Goal: Task Accomplishment & Management: Complete application form

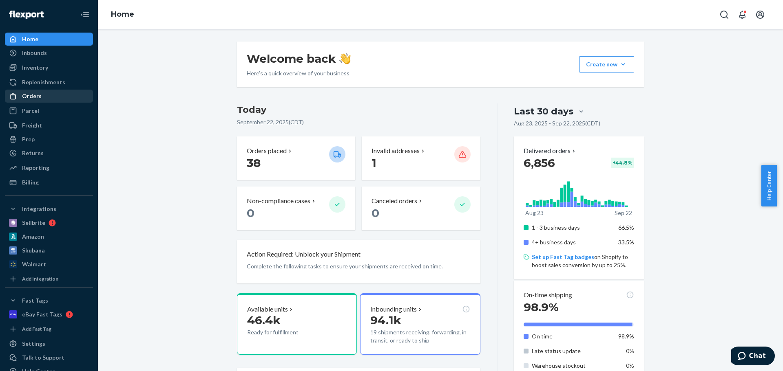
click at [42, 102] on link "Orders" at bounding box center [49, 96] width 88 height 13
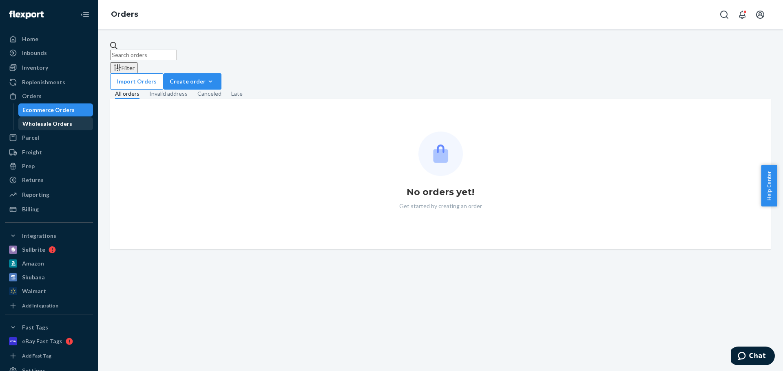
click at [44, 124] on div "Wholesale Orders" at bounding box center [47, 124] width 50 height 8
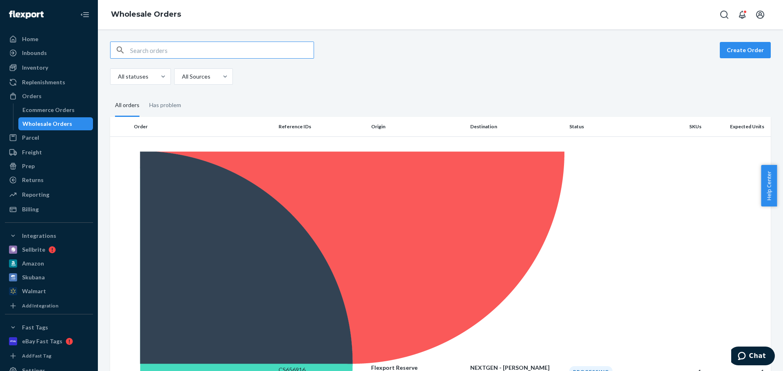
click at [749, 46] on button "Create Order" at bounding box center [744, 50] width 51 height 16
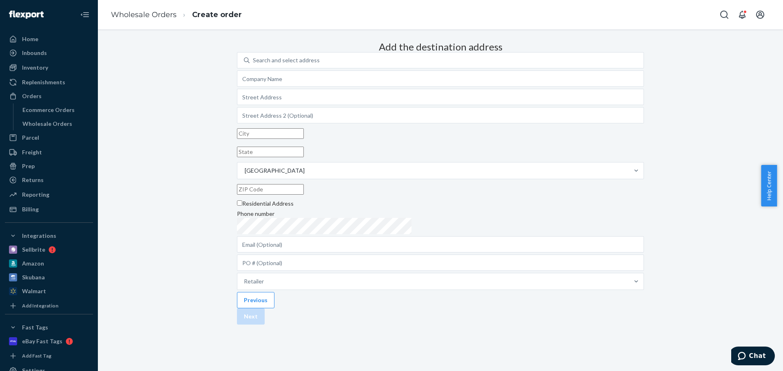
scroll to position [46, 0]
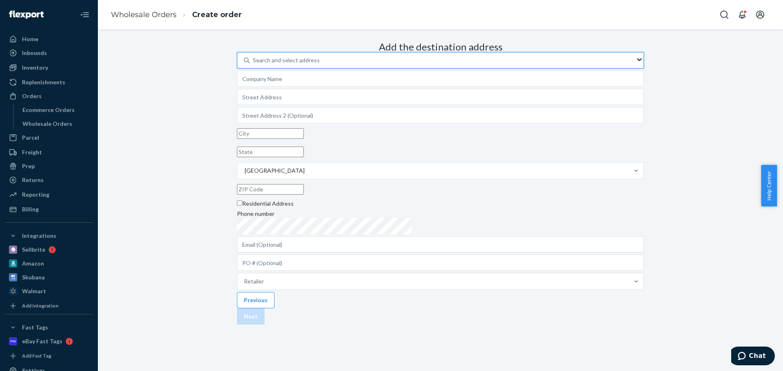
click at [320, 56] on div "Search and select address" at bounding box center [286, 60] width 67 height 8
click at [254, 56] on input "0 results available. Use Up and Down to choose options, press Enter to select t…" at bounding box center [253, 60] width 1 height 8
type input "as"
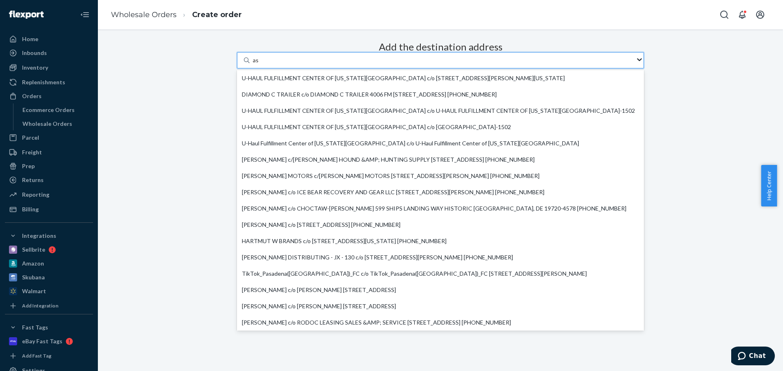
click at [387, 72] on div "U-HAUL FULFILLMENT CENTER OF [US_STATE][GEOGRAPHIC_DATA] c/o [STREET_ADDRESS][P…" at bounding box center [440, 78] width 407 height 16
click at [259, 64] on input "as" at bounding box center [256, 60] width 6 height 8
type input "U-HAUL FULFILLMENT CENTER OF [US_STATE][GEOGRAPHIC_DATA]"
type input "[STREET_ADDRESS][PERSON_NAME]"
type input "[US_STATE][GEOGRAPHIC_DATA]"
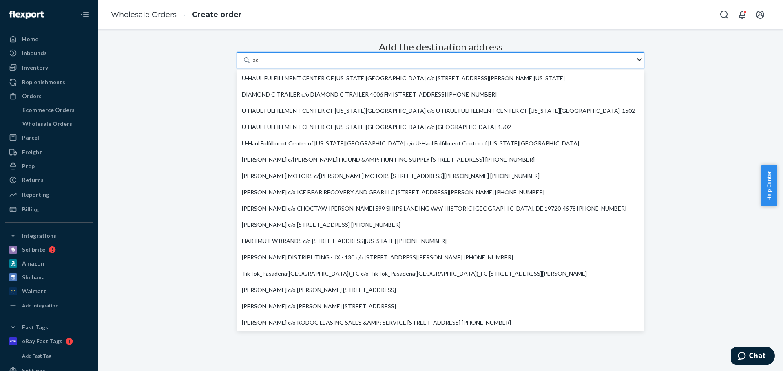
type input "MO"
type input "64120-1237"
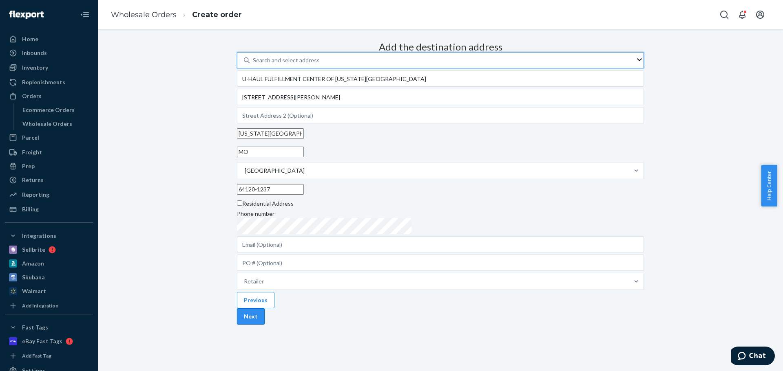
click at [265, 325] on button "Next" at bounding box center [251, 317] width 28 height 16
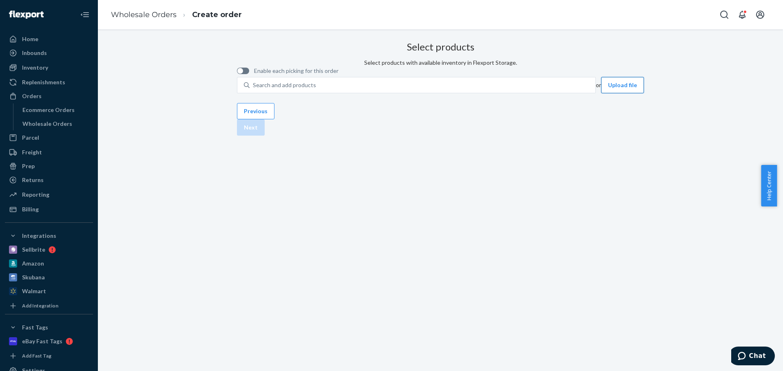
click at [601, 93] on button "Upload file" at bounding box center [622, 85] width 43 height 16
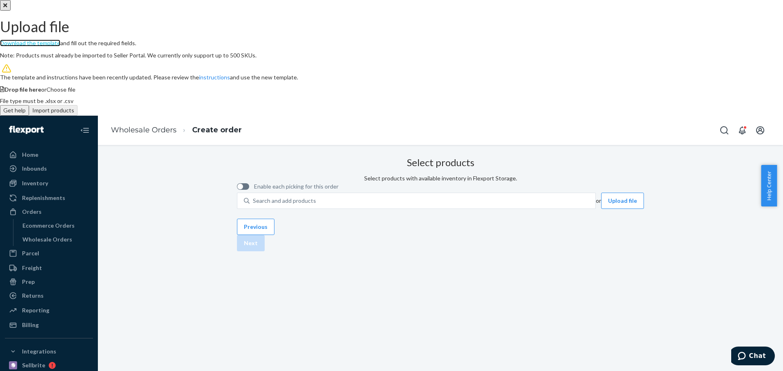
click at [60, 46] on link "Download the template" at bounding box center [30, 43] width 60 height 7
click at [75, 93] on span "Choose file" at bounding box center [60, 89] width 29 height 7
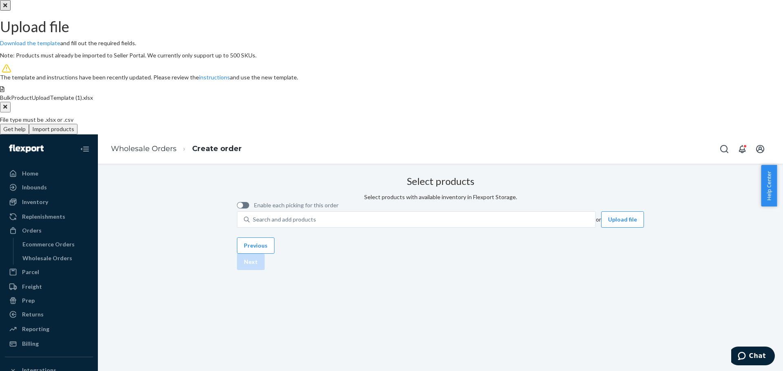
click at [77, 135] on button "Import products" at bounding box center [53, 129] width 49 height 11
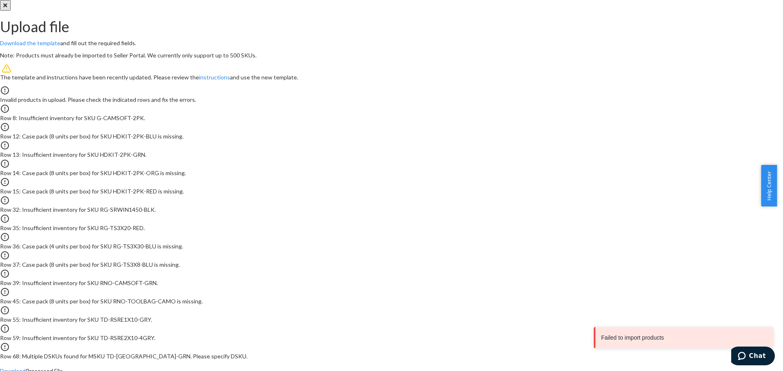
scroll to position [4, 0]
click at [26, 368] on link "Download" at bounding box center [13, 371] width 26 height 7
click at [7, 7] on icon "Close" at bounding box center [5, 5] width 4 height 4
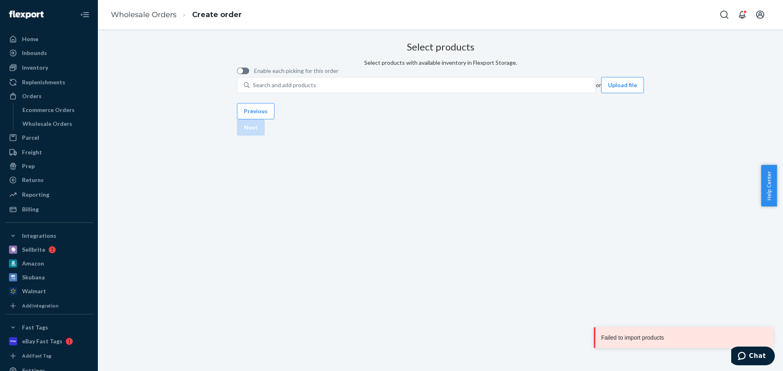
click at [329, 88] on div "Select products Select products with available inventory in Flexport Storage. E…" at bounding box center [440, 65] width 407 height 55
click at [310, 89] on div "Search and add products" at bounding box center [284, 85] width 63 height 8
click at [254, 89] on input "Search and add products" at bounding box center [253, 85] width 1 height 8
paste input "G-CAMSOFT-2PK"
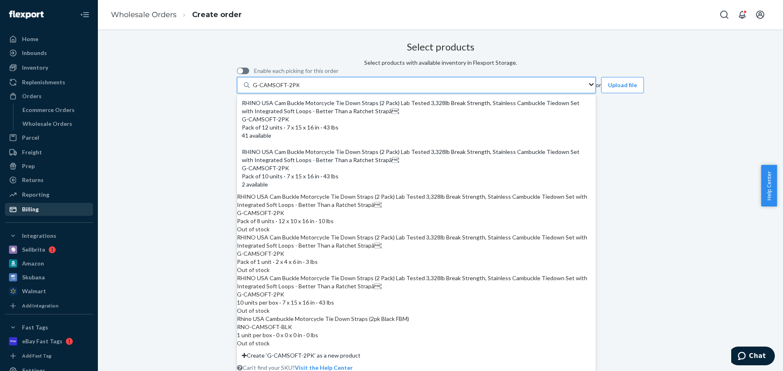
type input "G-CAMSOFT-2PK"
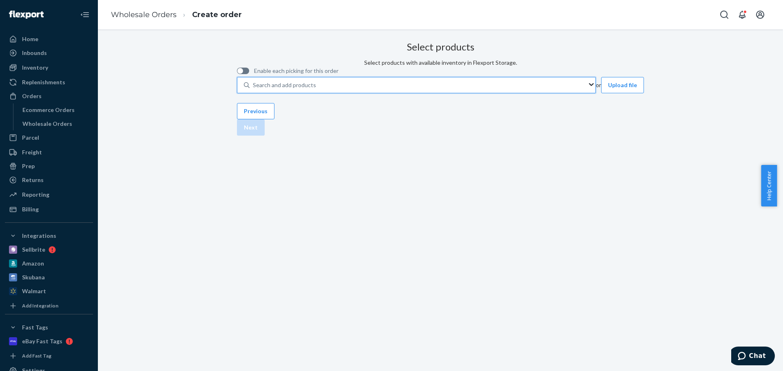
click at [313, 89] on div "Search and add products" at bounding box center [284, 85] width 63 height 8
click at [254, 89] on input "0 results available. Use Up and Down to choose options, press Enter to select t…" at bounding box center [253, 85] width 1 height 8
paste input "HDKIT-2PK-BLU"
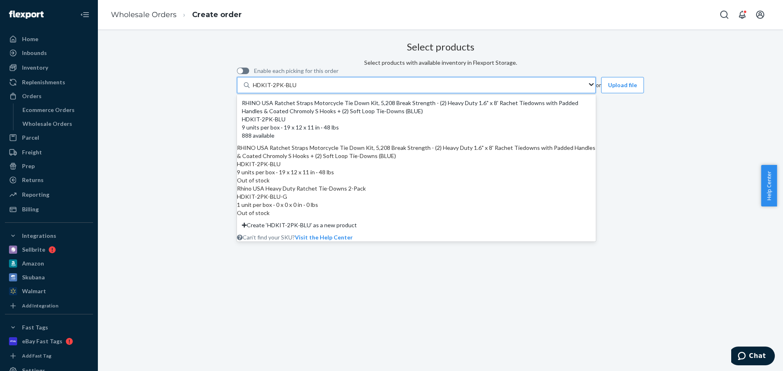
type input "HDKIT-2PK-BLU"
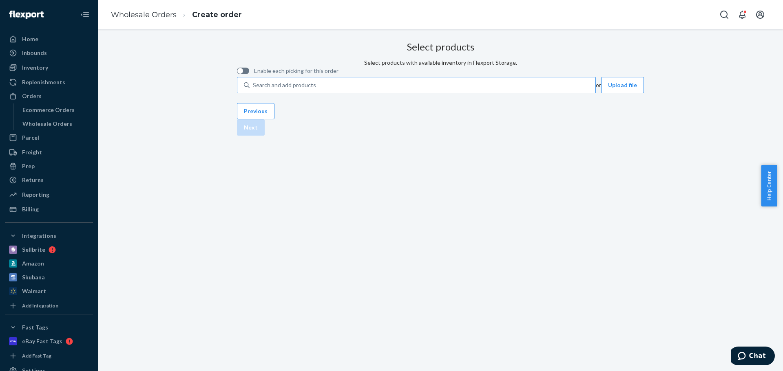
click at [316, 89] on div "Search and add products" at bounding box center [284, 85] width 63 height 8
click at [254, 89] on input "Search and add products" at bounding box center [253, 85] width 1 height 8
paste input "HDKIT-2PK-GRN"
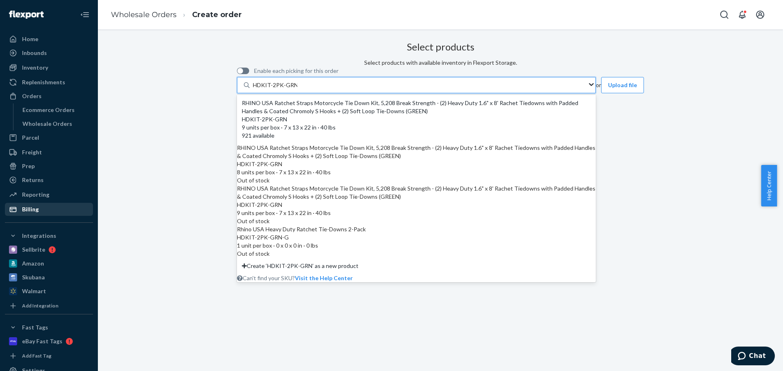
type input "HDKIT-2PK-GRN"
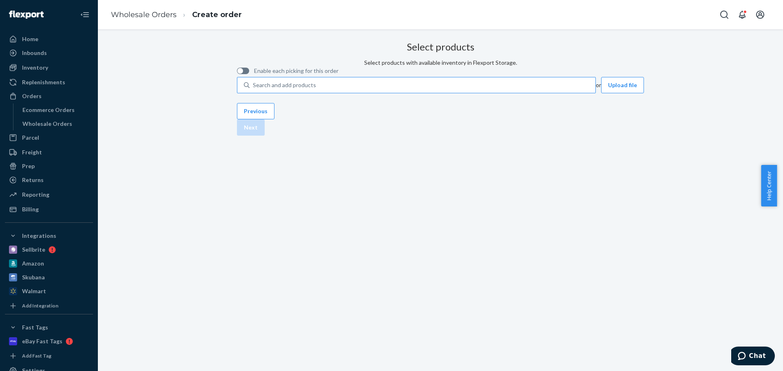
click at [395, 93] on div "Search and add products" at bounding box center [422, 85] width 346 height 15
click at [254, 89] on input "Search and add products" at bounding box center [253, 85] width 1 height 8
paste input "RG-TS3X20-RED"
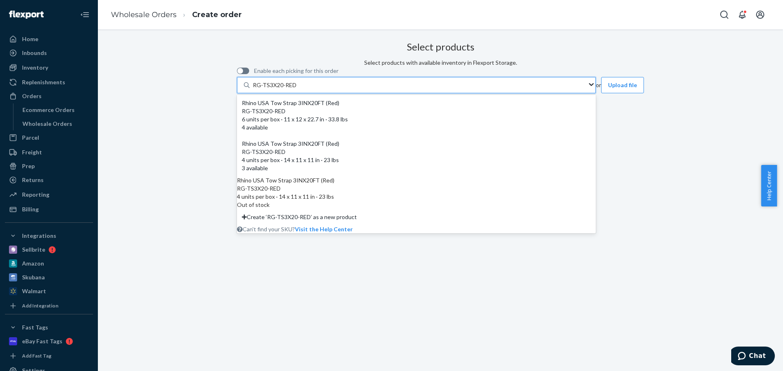
type input "RG-TS3X20-RED"
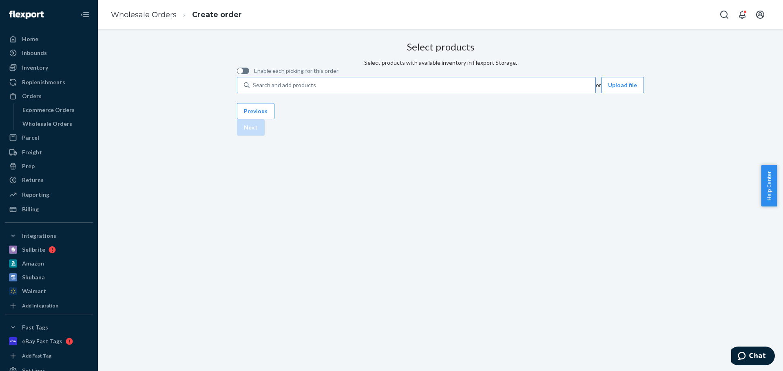
drag, startPoint x: 397, startPoint y: 122, endPoint x: 389, endPoint y: 123, distance: 8.2
click at [396, 93] on div "Search and add products" at bounding box center [422, 85] width 346 height 15
click at [254, 89] on input "Search and add products" at bounding box center [253, 85] width 1 height 8
paste input "RG-TS3X30-BLU"
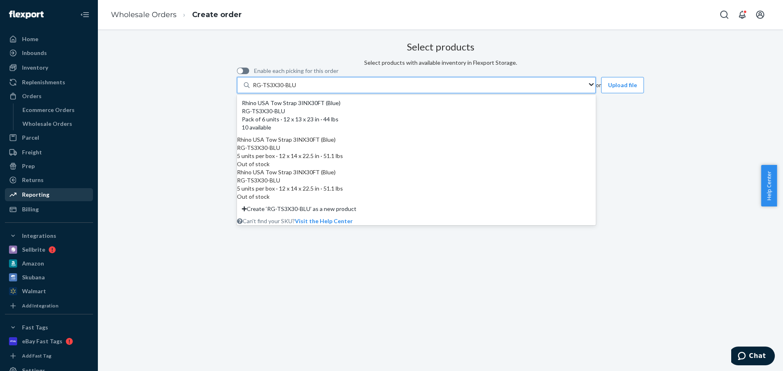
type input "RG-TS3X30-BLU"
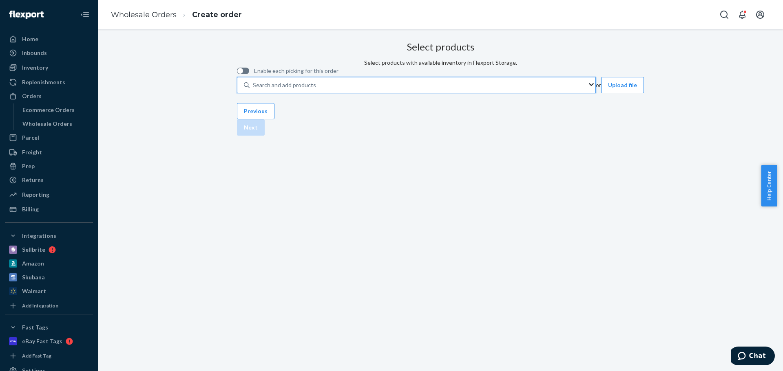
click at [316, 89] on div "Search and add products" at bounding box center [284, 85] width 63 height 8
click at [254, 89] on input "0 results available. Use Up and Down to choose options, press Enter to select t…" at bounding box center [253, 85] width 1 height 8
paste input "RG-TS3X30-BLU"
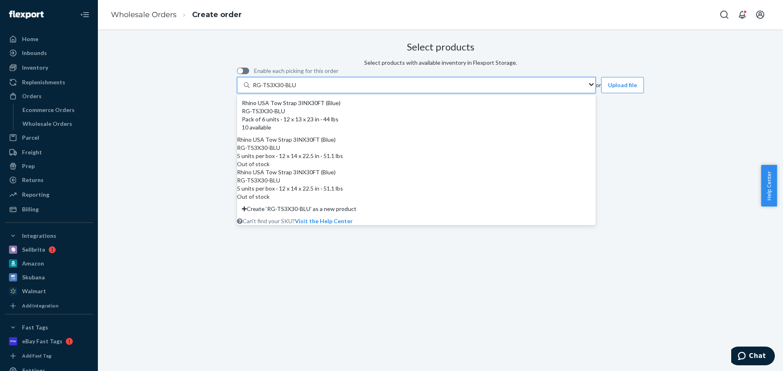
type input "RG-TS3X30-BLU"
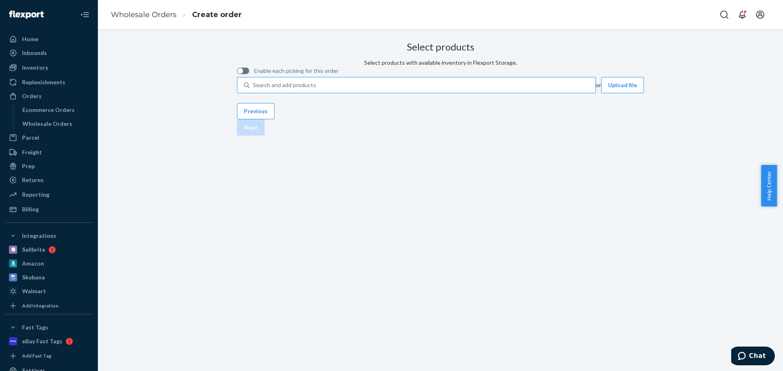
click at [180, 136] on div "Select products Select products with available inventory in Flexport Storage. E…" at bounding box center [440, 86] width 673 height 97
click at [354, 93] on div "Search and add products" at bounding box center [422, 85] width 346 height 15
click at [254, 89] on input "Search and add products" at bounding box center [253, 85] width 1 height 8
paste input "RG-TS3X8-BLU"
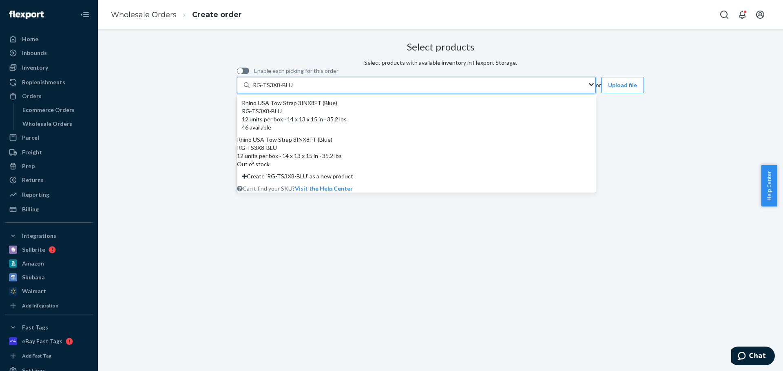
type input "RG-TS3X8-BLU"
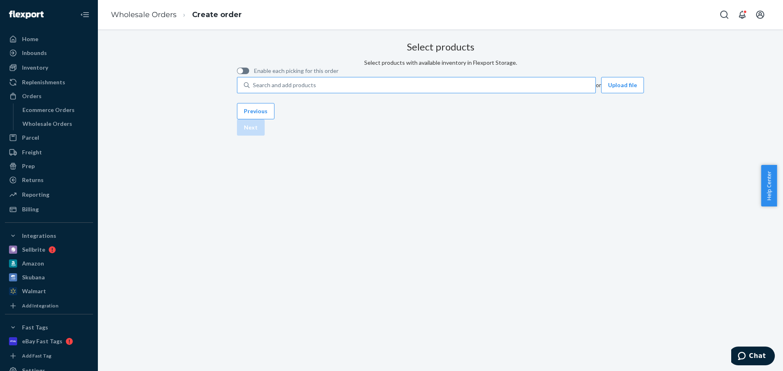
click at [372, 93] on div "Search and add products" at bounding box center [422, 85] width 346 height 15
click at [254, 89] on input "Search and add products" at bounding box center [253, 85] width 1 height 8
paste input "RNO-CAMSOFT-GRN"
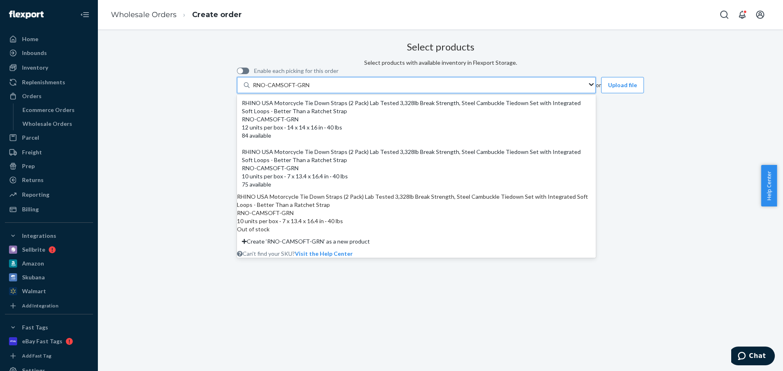
type input "RNO-CAMSOFT-GRN"
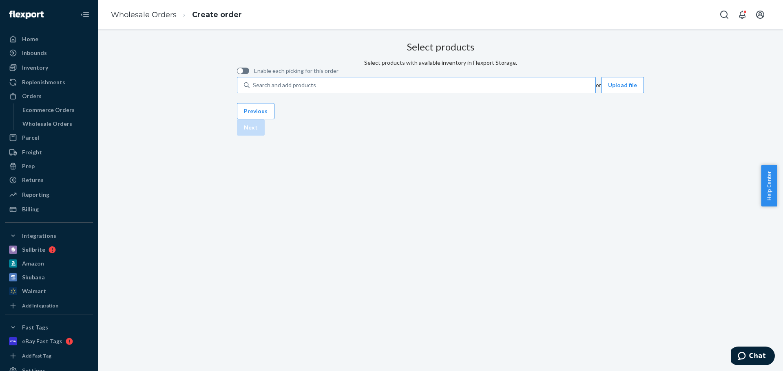
click at [352, 93] on div "Search and add products" at bounding box center [422, 85] width 346 height 15
click at [254, 89] on input "Search and add products" at bounding box center [253, 85] width 1 height 8
click at [316, 89] on div "Search and add products" at bounding box center [284, 85] width 63 height 8
click at [254, 89] on input "Search and add products" at bounding box center [253, 85] width 1 height 8
paste input "RNO-CAMSOFT-GRN"
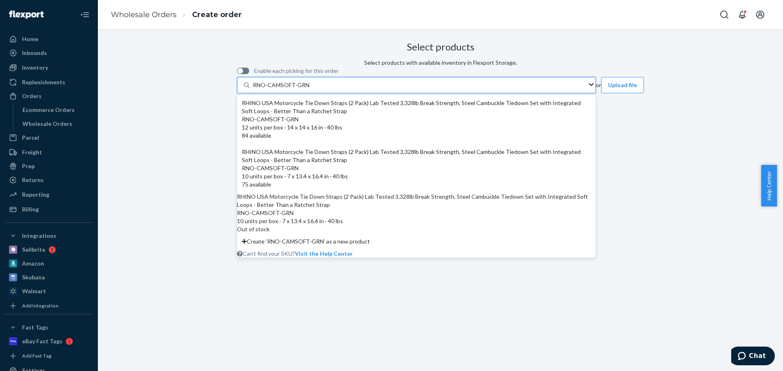
type input "RNO-CAMSOFT-GRN"
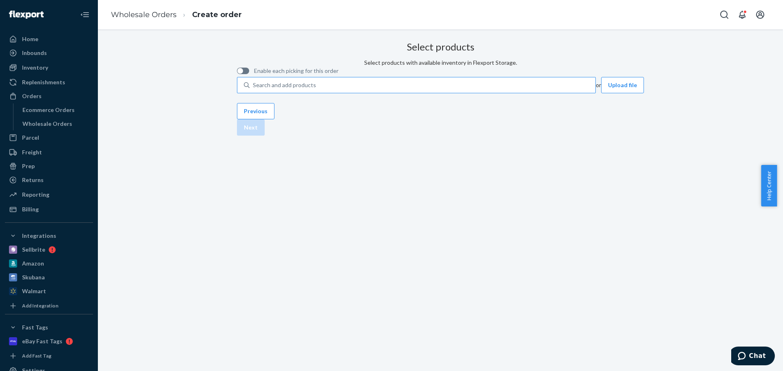
click at [341, 75] on div "Enable each picking for this order" at bounding box center [440, 71] width 407 height 8
click at [316, 89] on div "Search and add products" at bounding box center [284, 85] width 63 height 8
click at [254, 89] on input "0 results available. Use Up and Down to choose options, press Enter to select t…" at bounding box center [253, 85] width 1 height 8
paste input "RNO-TOOLBAG-CAMO"
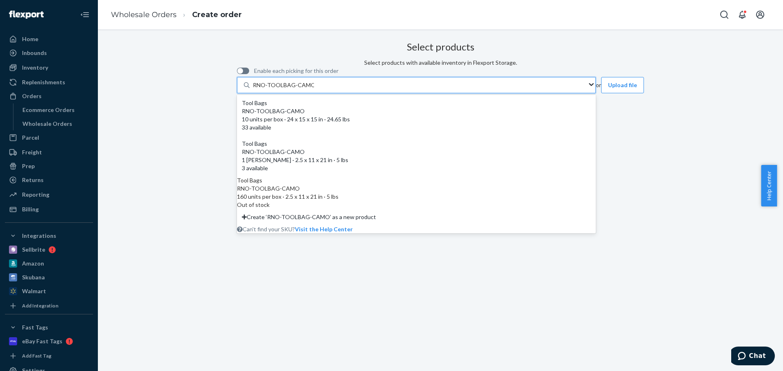
type input "RNO-TOOLBAG-CAMO"
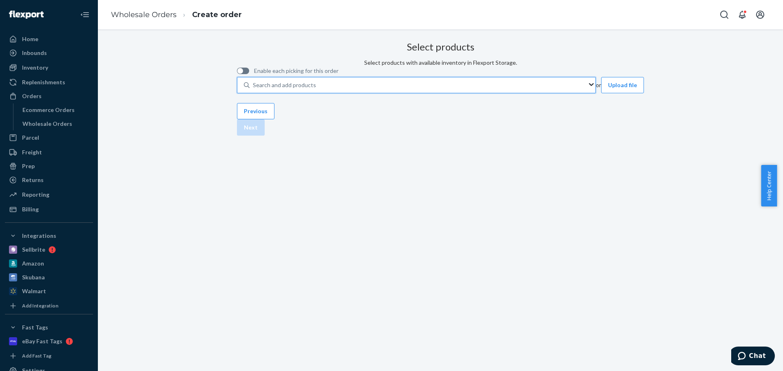
click at [316, 89] on div "Search and add products" at bounding box center [284, 85] width 63 height 8
click at [254, 89] on input "0 results available. Use Up and Down to choose options, press Enter to select t…" at bounding box center [253, 85] width 1 height 8
drag, startPoint x: 314, startPoint y: 113, endPoint x: 312, endPoint y: 118, distance: 5.9
click at [314, 93] on div "Enable each picking for this order Search and add products or Upload file" at bounding box center [440, 80] width 407 height 26
click at [316, 89] on div "Search and add products" at bounding box center [284, 85] width 63 height 8
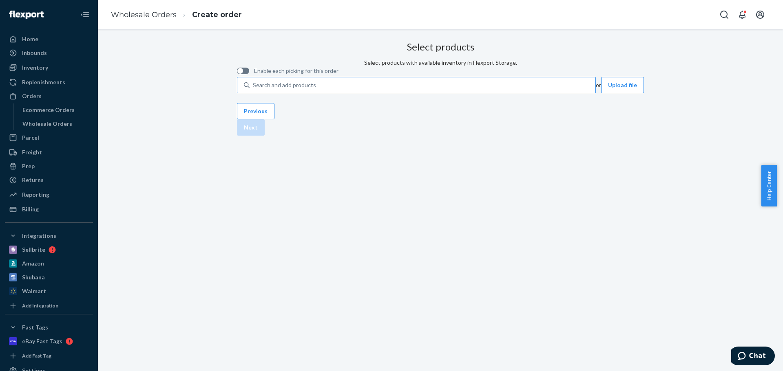
click at [254, 89] on input "Search and add products" at bounding box center [253, 85] width 1 height 8
paste input "RNO-TOOLBAG-CAMO"
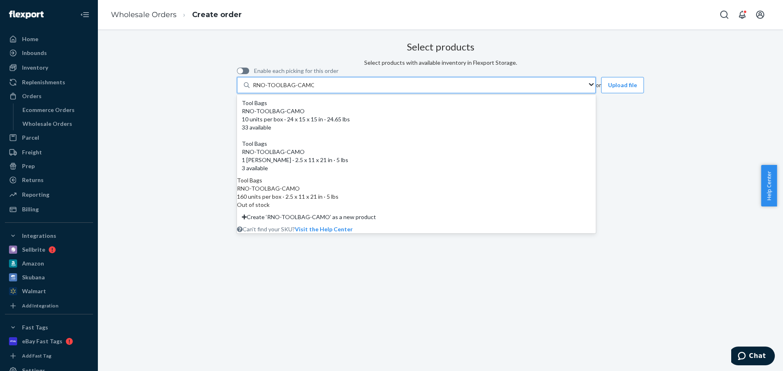
type input "RNO-TOOLBAG-CAMO"
click at [256, 93] on div "Select products Select products with available inventory in Flexport Storage. E…" at bounding box center [440, 65] width 407 height 55
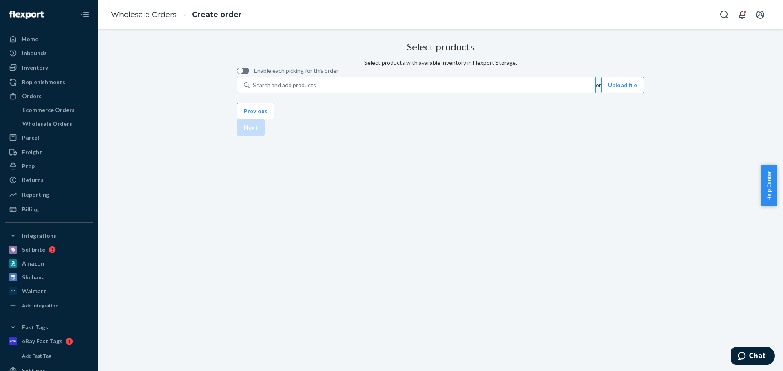
click at [314, 89] on div "Search and add products" at bounding box center [284, 85] width 63 height 8
click at [254, 89] on input "Search and add products" at bounding box center [253, 85] width 1 height 8
paste input "TD-RSRE1X10-GRY"
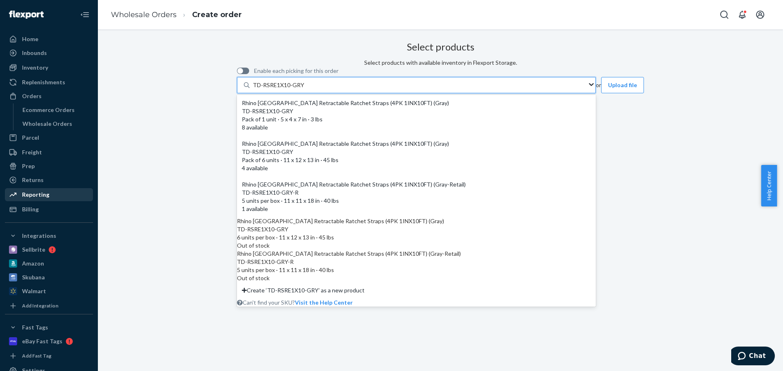
type input "TD-RSRE1X10-GRY"
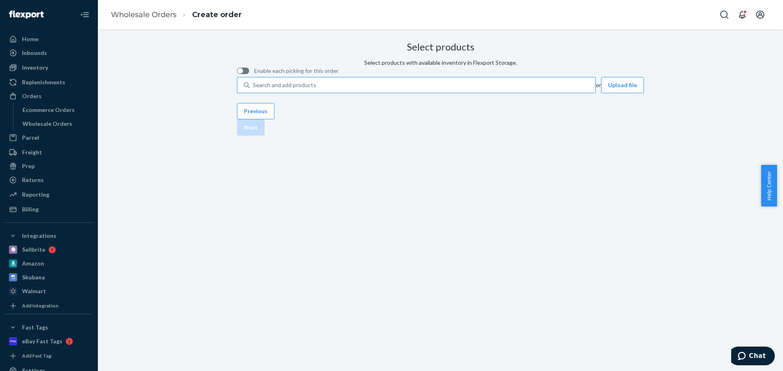
click at [316, 89] on div "Search and add products" at bounding box center [284, 85] width 63 height 8
click at [254, 89] on input "Search and add products" at bounding box center [253, 85] width 1 height 8
paste input "TD-RSRE2X10-4GRY"
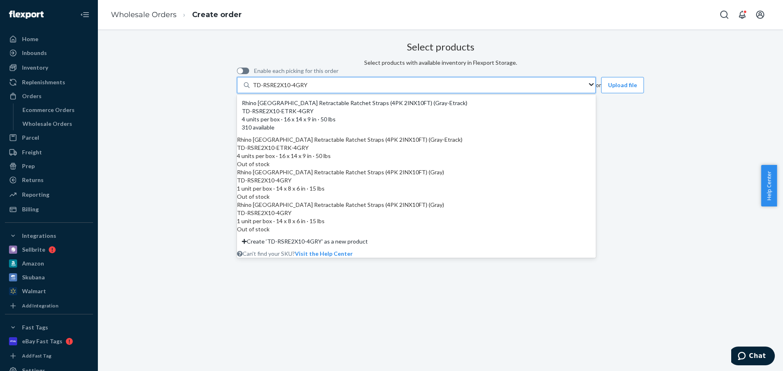
type input "TD-RSRE2X10-4GRY"
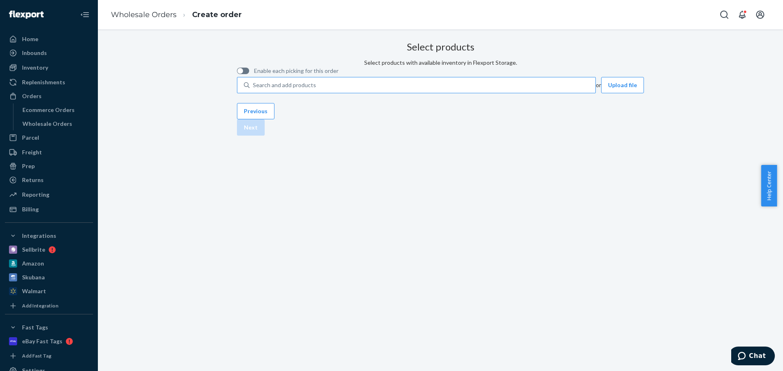
click at [372, 93] on div "Search and add products" at bounding box center [422, 85] width 346 height 15
click at [254, 89] on input "Search and add products" at bounding box center [253, 85] width 1 height 8
paste input "TD-SSCHOCK-GRN"
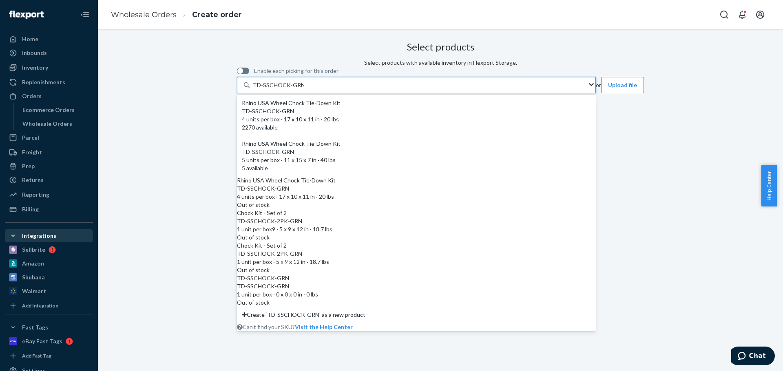
type input "TD-SSCHOCK-GRN"
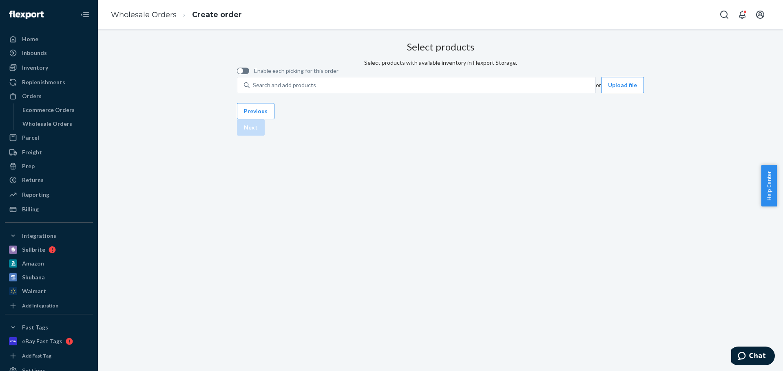
click at [548, 93] on div "Select products Select products with available inventory in Flexport Storage. E…" at bounding box center [440, 65] width 407 height 55
click at [601, 93] on button "Upload file" at bounding box center [622, 85] width 43 height 16
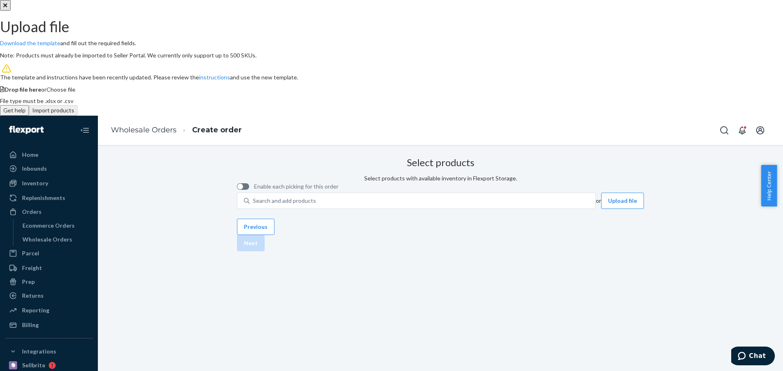
click at [75, 93] on span "Choose file" at bounding box center [60, 89] width 29 height 7
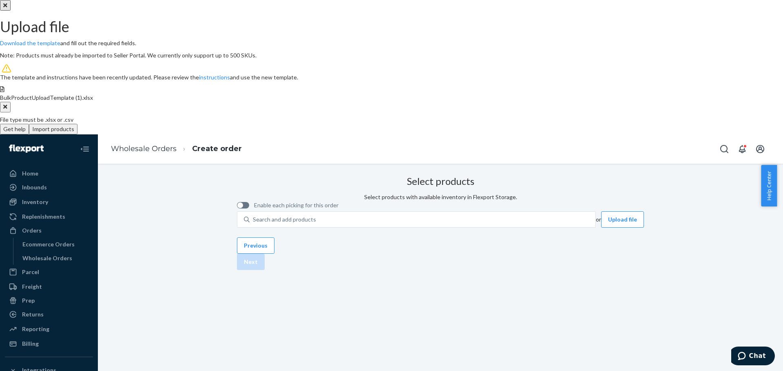
click at [77, 135] on button "Import products" at bounding box center [53, 129] width 49 height 11
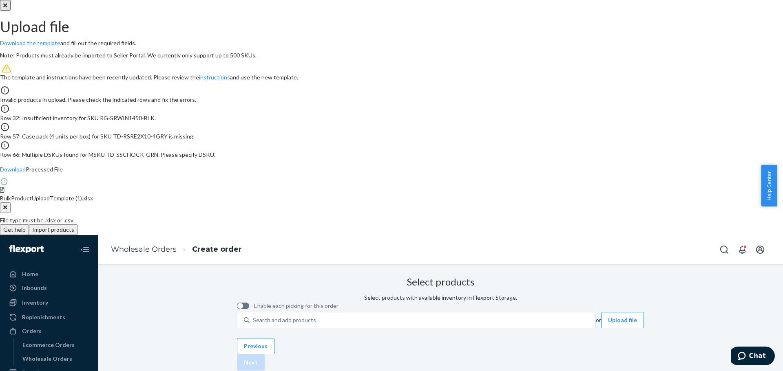
scroll to position [4, 0]
drag, startPoint x: 383, startPoint y: 240, endPoint x: 318, endPoint y: 231, distance: 65.4
click at [318, 159] on div "Row 66: Multiple DSKUs found for MSKU TD-SSCHOCK-GRN. Please specify DSKU." at bounding box center [391, 150] width 783 height 18
click at [243, 217] on div "Upload file Download the template and fill out the required fields. Note: Produ…" at bounding box center [391, 303] width 783 height 607
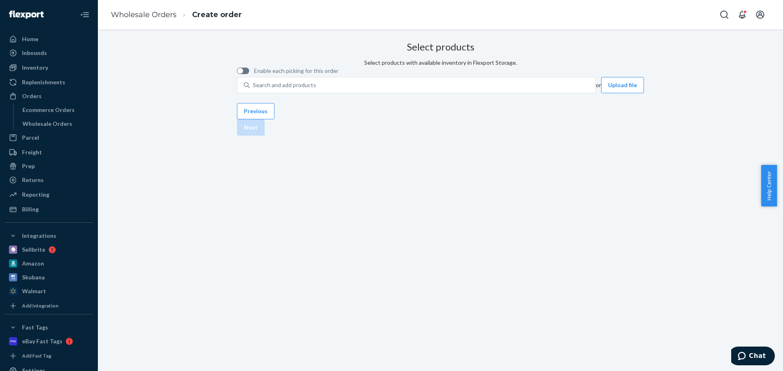
click at [419, 93] on div "Select products Select products with available inventory in Flexport Storage. E…" at bounding box center [440, 65] width 407 height 55
click at [601, 93] on button "Upload file" at bounding box center [622, 85] width 43 height 16
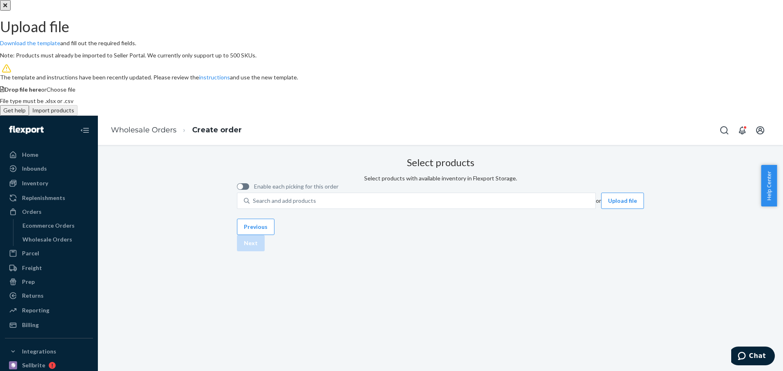
click at [75, 93] on span "Choose file" at bounding box center [60, 89] width 29 height 7
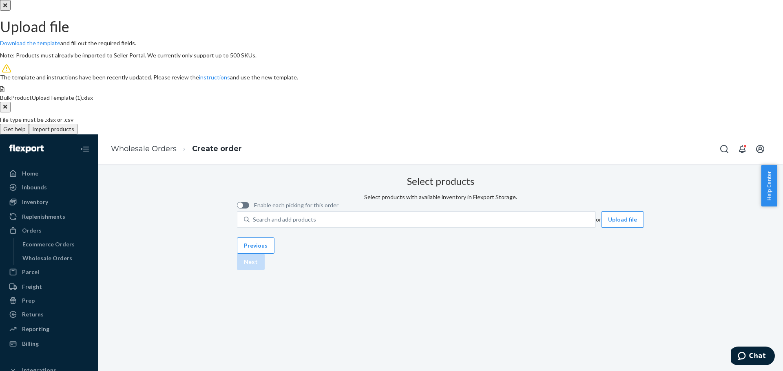
click at [77, 135] on button "Import products" at bounding box center [53, 129] width 49 height 11
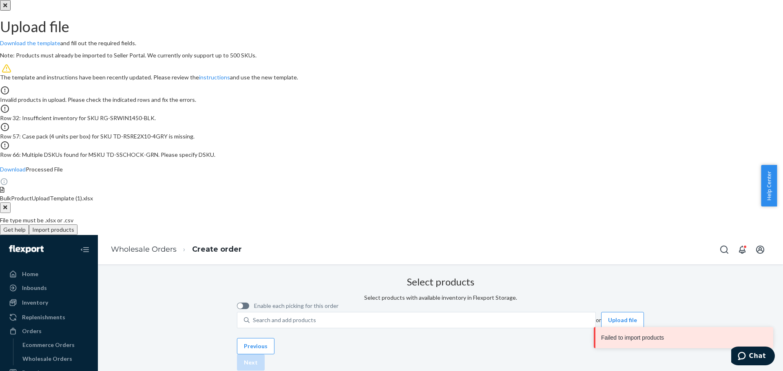
scroll to position [0, 0]
click at [522, 211] on div "Upload file Download the template and fill out the required fields. Note: Produ…" at bounding box center [391, 303] width 783 height 607
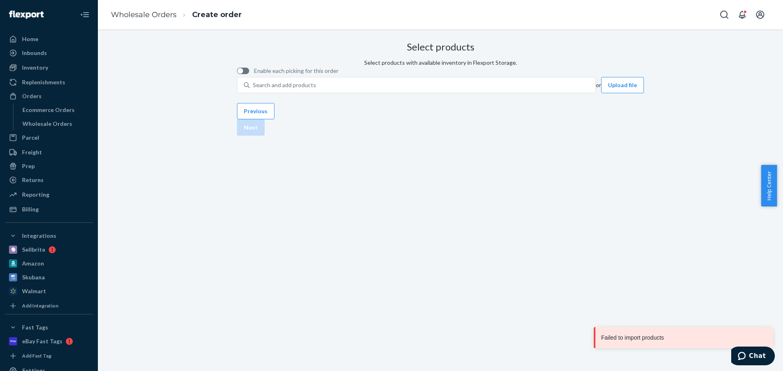
click at [411, 93] on div "Select products Select products with available inventory in Flexport Storage. E…" at bounding box center [440, 65] width 407 height 55
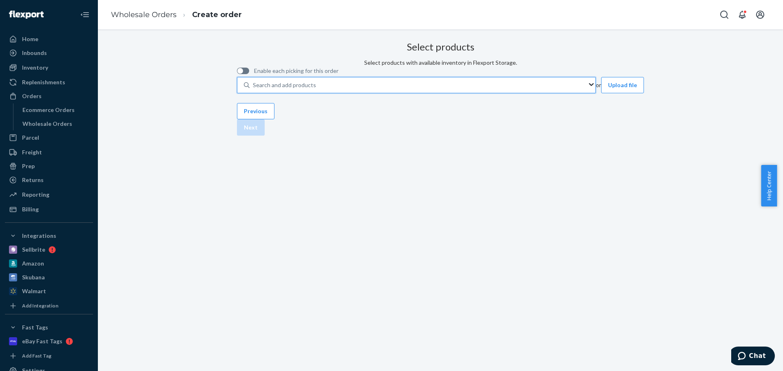
click at [317, 93] on div "Search and add products" at bounding box center [416, 85] width 359 height 16
click at [254, 89] on input "0 results available. Use Up and Down to choose options, press Enter to select t…" at bounding box center [253, 85] width 1 height 8
paste input "RG-SRWIN1450-BLK"
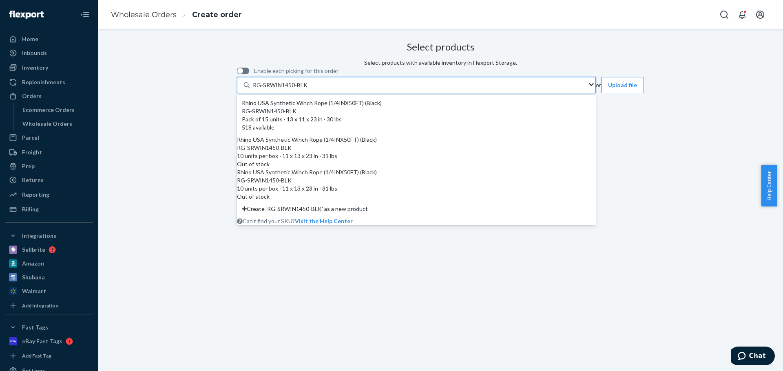
type input "RG-SRWIN1450-BLK"
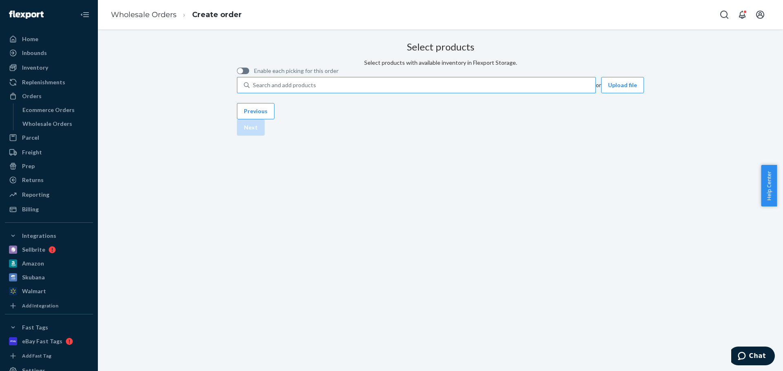
click at [601, 93] on button "Upload file" at bounding box center [622, 85] width 43 height 16
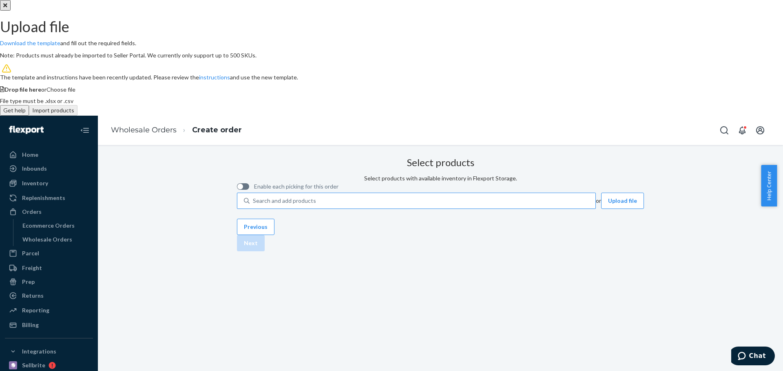
click at [75, 93] on span "Choose file" at bounding box center [60, 89] width 29 height 7
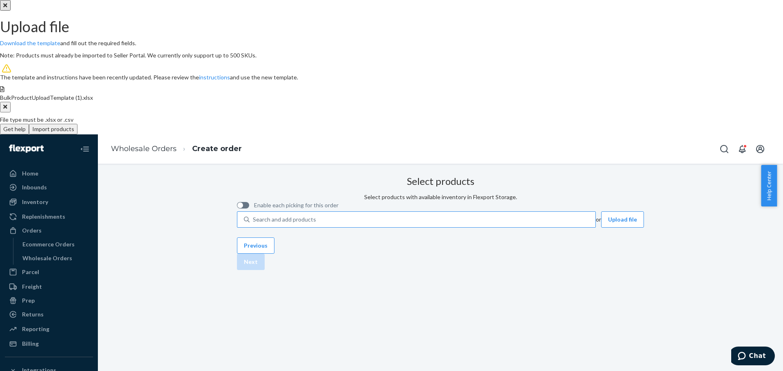
click at [77, 135] on button "Import products" at bounding box center [53, 129] width 49 height 11
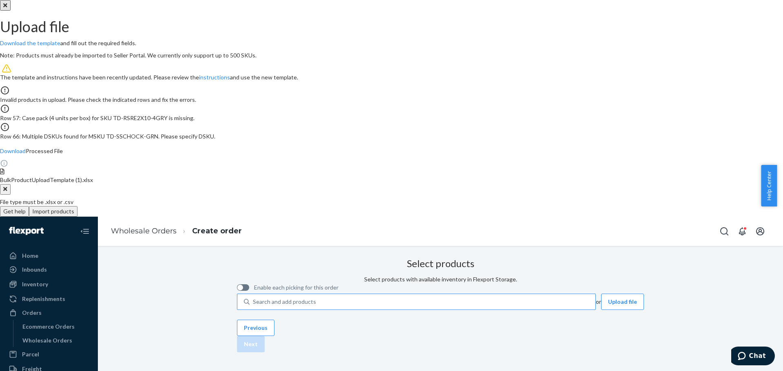
click at [7, 8] on icon "Close" at bounding box center [5, 5] width 4 height 6
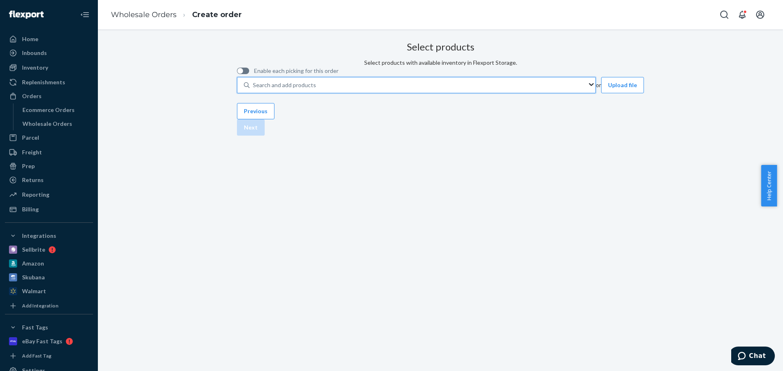
click at [321, 93] on div "Search and add products" at bounding box center [418, 85] width 338 height 15
click at [254, 89] on input "0 results available. Use Up and Down to choose options, press Enter to select t…" at bounding box center [253, 85] width 1 height 8
paste input "TD-RSRE2X10-4GRY"
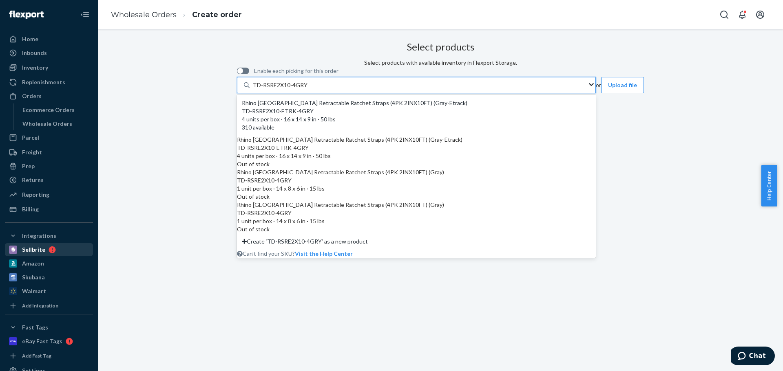
type input "TD-RSRE2X10-4GRY"
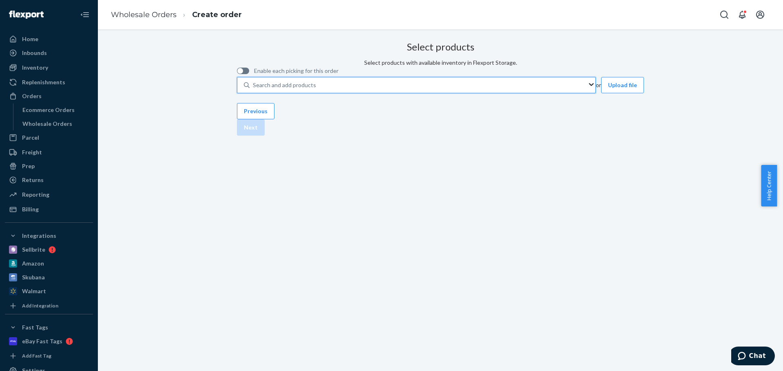
click at [316, 89] on div "Search and add products" at bounding box center [284, 85] width 63 height 8
click at [254, 89] on input "0 results available. Use Up and Down to choose options, press Enter to select t…" at bounding box center [253, 85] width 1 height 8
paste input "TD-SSCHOCK-GRN"
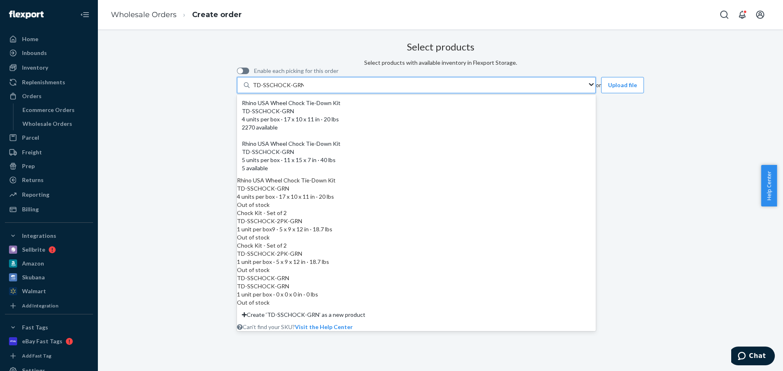
type input "TD-SSCHOCK-GRN"
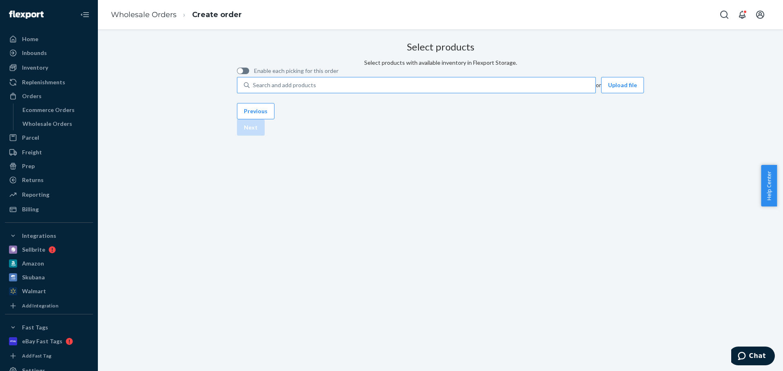
click at [257, 93] on div "Select products Select products with available inventory in Flexport Storage. E…" at bounding box center [440, 65] width 407 height 55
click at [416, 93] on div "Select products Select products with available inventory in Flexport Storage. E…" at bounding box center [440, 65] width 407 height 55
click at [601, 93] on button "Upload file" at bounding box center [622, 85] width 43 height 16
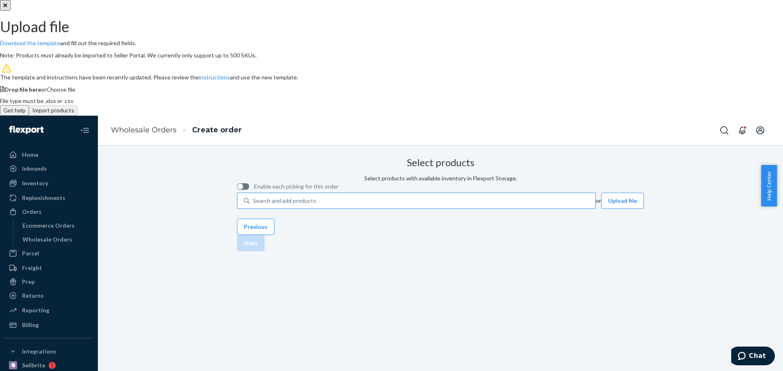
click at [75, 93] on span "Choose file" at bounding box center [60, 89] width 29 height 7
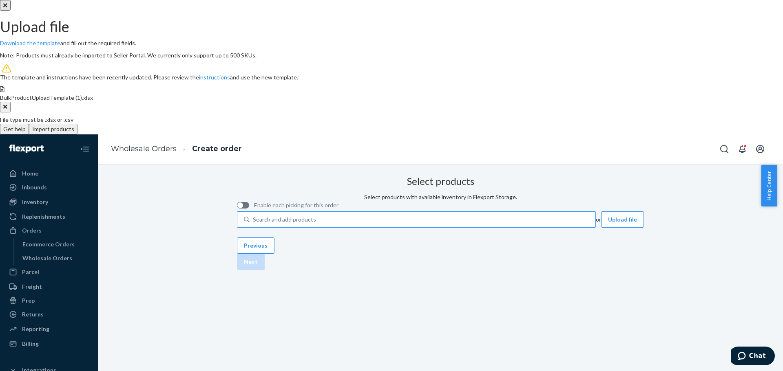
click at [77, 135] on button "Import products" at bounding box center [53, 129] width 49 height 11
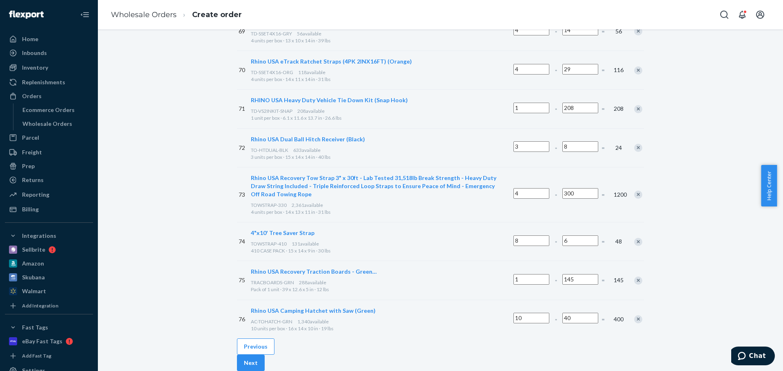
scroll to position [3279, 0]
drag, startPoint x: 174, startPoint y: 116, endPoint x: 178, endPoint y: 93, distance: 23.5
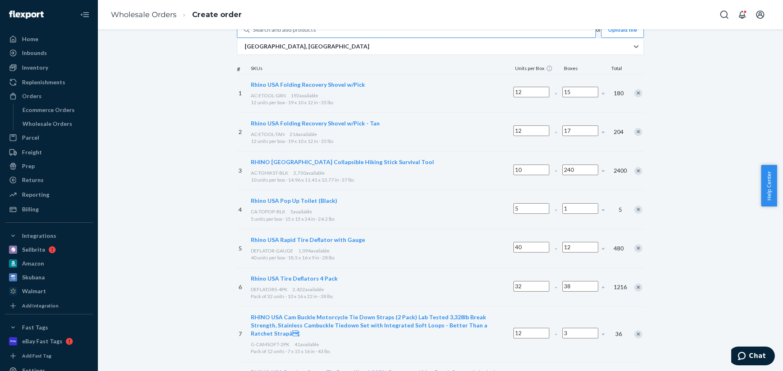
scroll to position [82, 0]
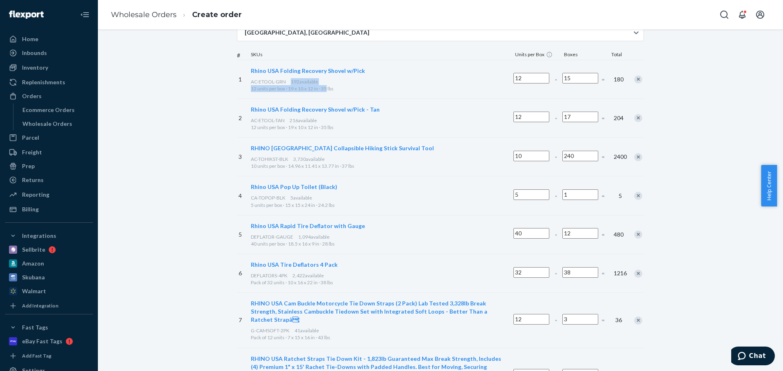
drag, startPoint x: 333, startPoint y: 126, endPoint x: 372, endPoint y: 130, distance: 39.0
click at [372, 99] on div "Rhino USA Folding Recovery Shovel w/Pick AC-ETOOL-GRN 192 available 12 units pe…" at bounding box center [380, 79] width 263 height 38
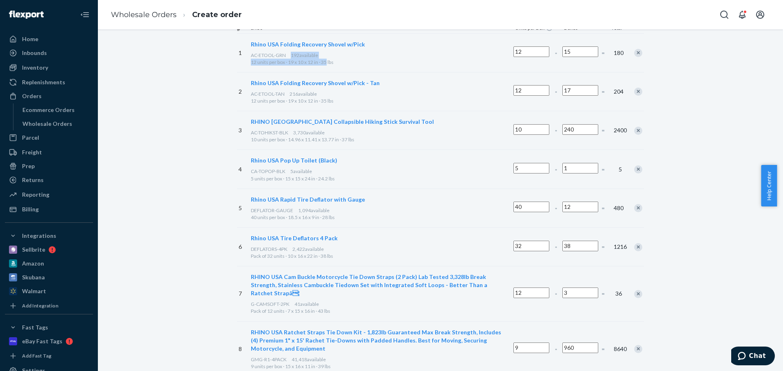
scroll to position [122, 0]
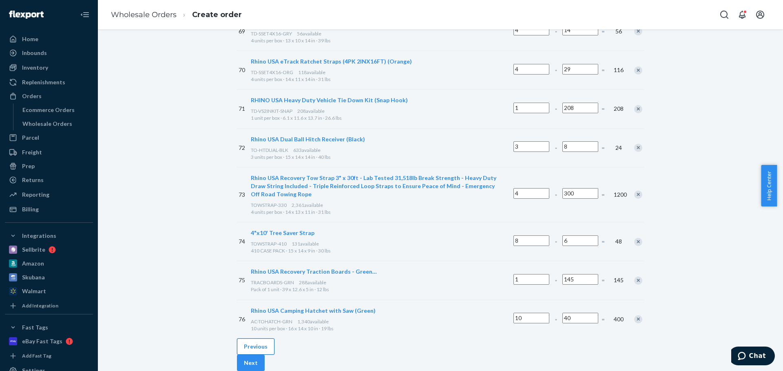
click at [273, 339] on button "Previous" at bounding box center [256, 347] width 38 height 16
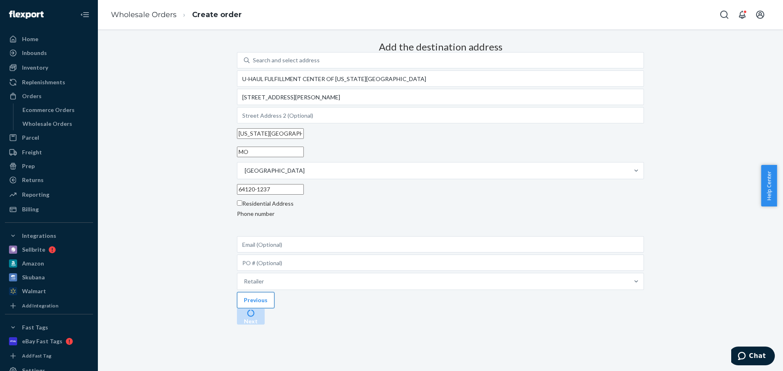
scroll to position [46, 0]
click at [272, 309] on button "Previous" at bounding box center [256, 300] width 38 height 16
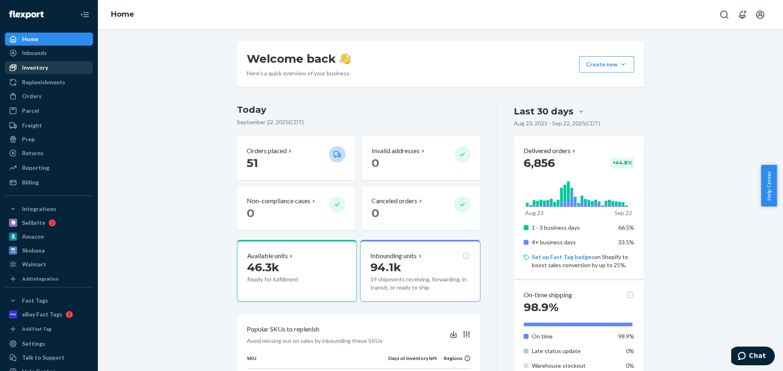
click at [51, 73] on div "Inventory" at bounding box center [49, 67] width 86 height 11
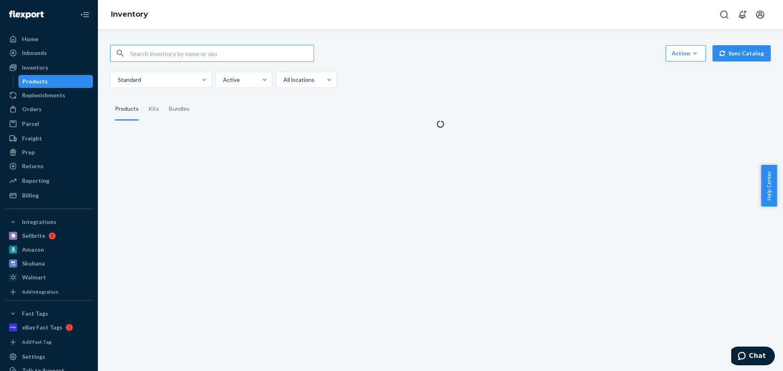
click at [189, 53] on input "text" at bounding box center [221, 53] width 183 height 16
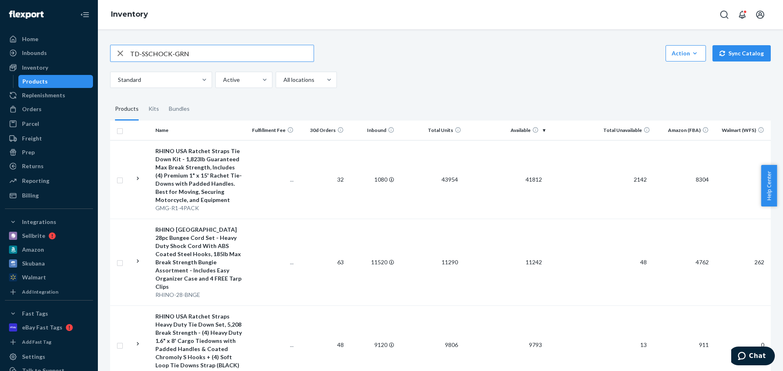
type input "TD-SSCHOCK-GRN"
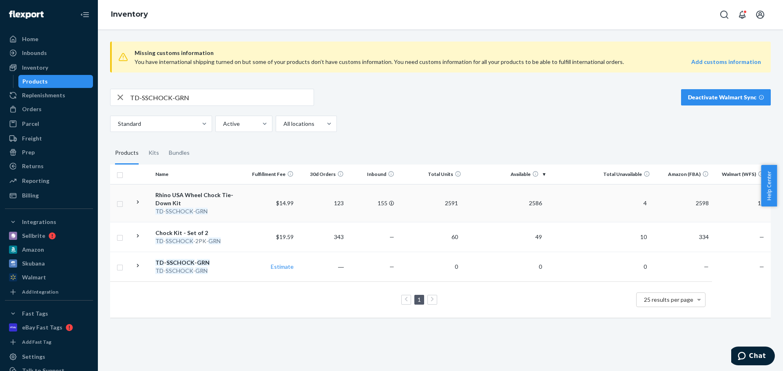
click at [207, 209] on div "TD - SSCHOCK - GRN" at bounding box center [199, 211] width 88 height 8
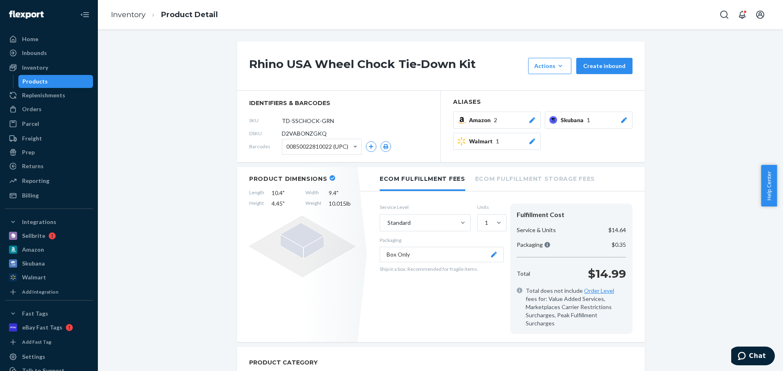
click at [303, 131] on span "D2VABONZGKQ" at bounding box center [304, 134] width 45 height 8
copy span "D2VABONZGKQ"
drag, startPoint x: 124, startPoint y: 11, endPoint x: 28, endPoint y: 132, distance: 154.4
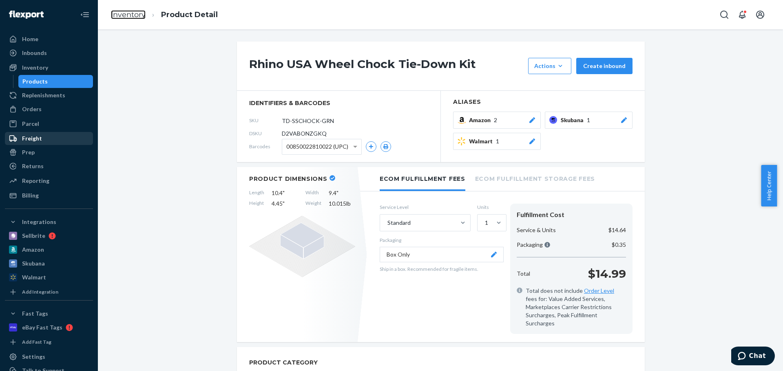
click at [124, 11] on link "Inventory" at bounding box center [128, 14] width 35 height 9
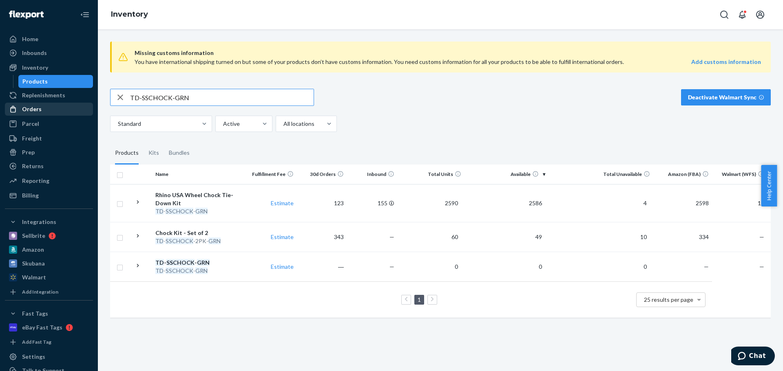
click at [42, 113] on div "Orders" at bounding box center [49, 109] width 86 height 11
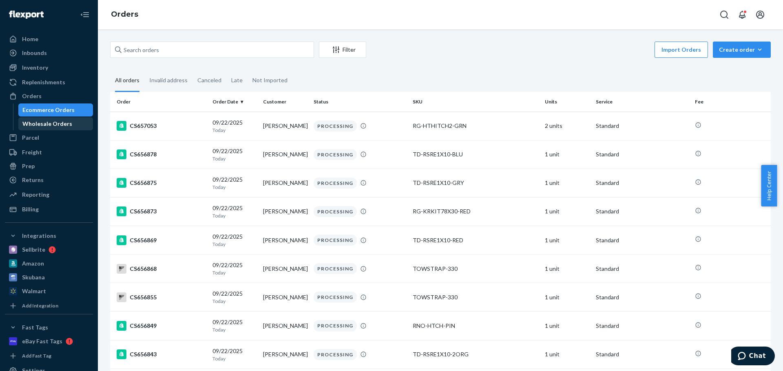
click at [53, 120] on div "Wholesale Orders" at bounding box center [47, 124] width 50 height 8
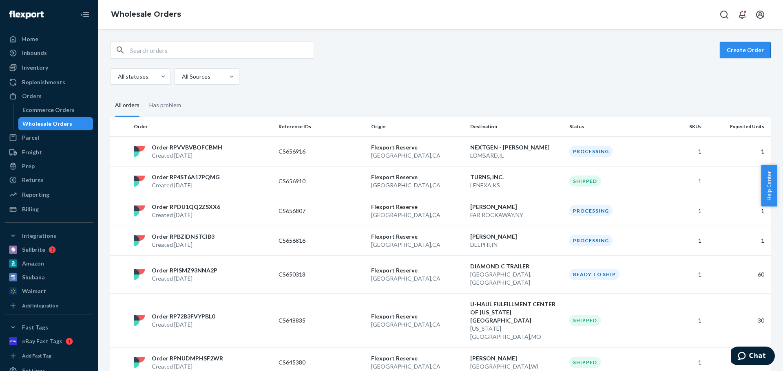
click at [759, 46] on button "Create Order" at bounding box center [744, 50] width 51 height 16
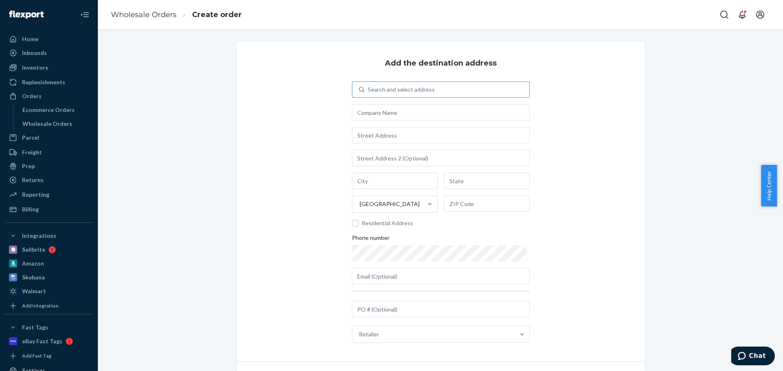
click at [399, 84] on div "Search and select address" at bounding box center [446, 89] width 165 height 15
click at [368, 86] on input "Search and select address" at bounding box center [368, 90] width 1 height 8
type input "ads"
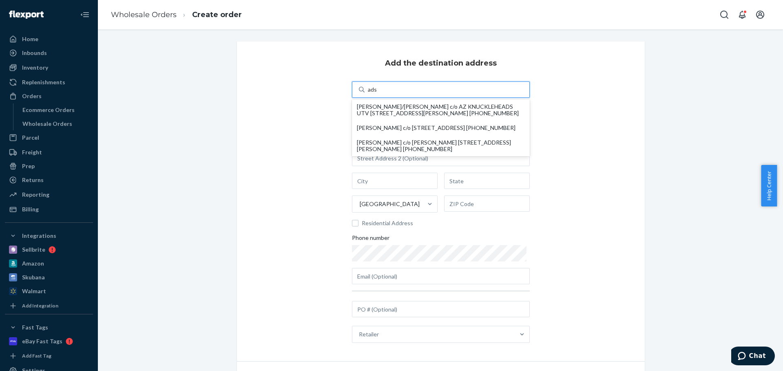
click at [382, 110] on div "[PERSON_NAME]/[PERSON_NAME] c/o AZ KNUCKLEHEADS UTV [STREET_ADDRESS][PERSON_NAM…" at bounding box center [441, 110] width 168 height 13
click at [377, 94] on input "ads" at bounding box center [372, 90] width 9 height 8
type input "AZ KNUCKLEHEADS UTV"
type input "[STREET_ADDRESS][PERSON_NAME]"
type input "SURPRISE"
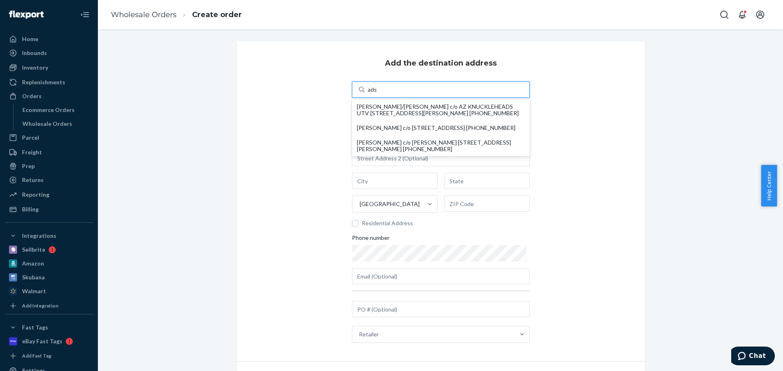
type input "AZ"
type input "85378-9734"
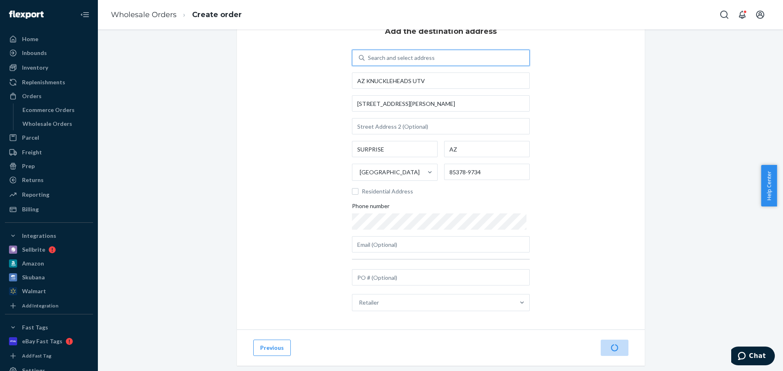
scroll to position [46, 0]
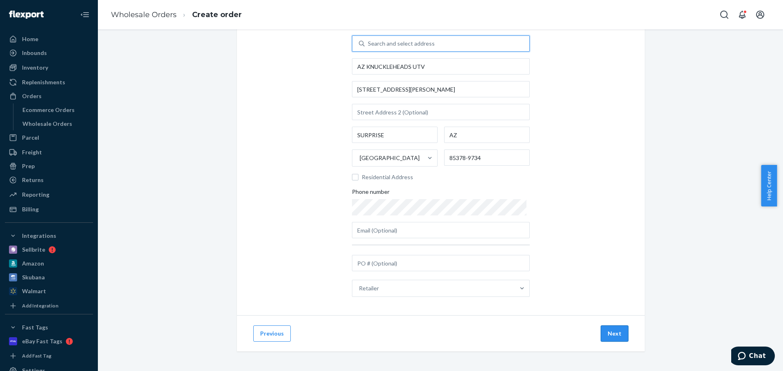
click at [609, 335] on button "Next" at bounding box center [614, 334] width 28 height 16
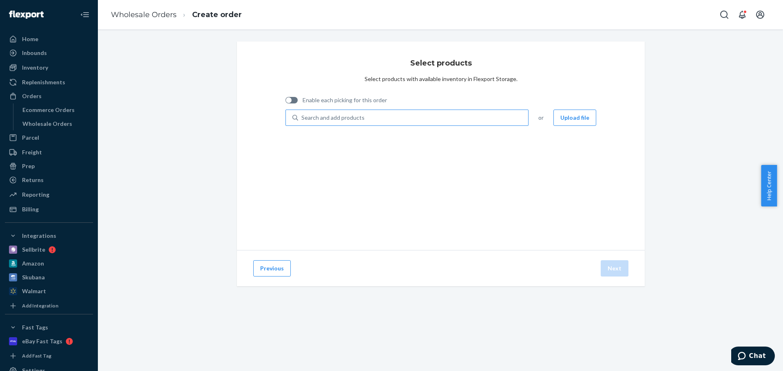
click at [340, 123] on div "Search and add products" at bounding box center [413, 117] width 230 height 15
click at [302, 122] on input "Search and add products" at bounding box center [301, 118] width 1 height 8
type input "HDKIT-2PK"
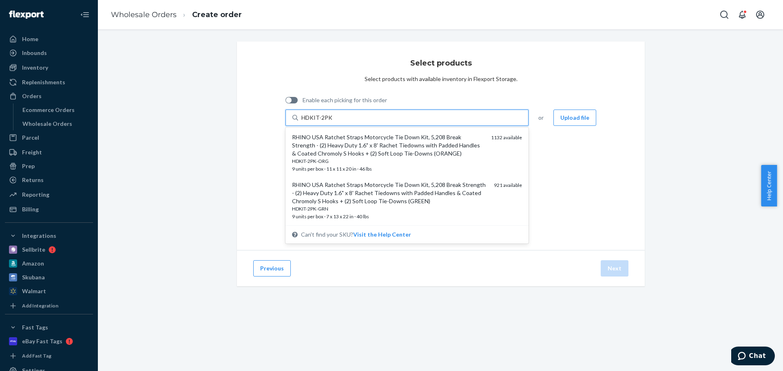
drag, startPoint x: 289, startPoint y: 217, endPoint x: 283, endPoint y: 226, distance: 10.1
click at [295, 221] on div "RHINO USA Ratchet Straps Motorcycle Tie Down Kit, 5,208 Break Strength - (2) He…" at bounding box center [407, 201] width 240 height 48
click at [301, 122] on input "HDKIT-2PK" at bounding box center [316, 118] width 31 height 8
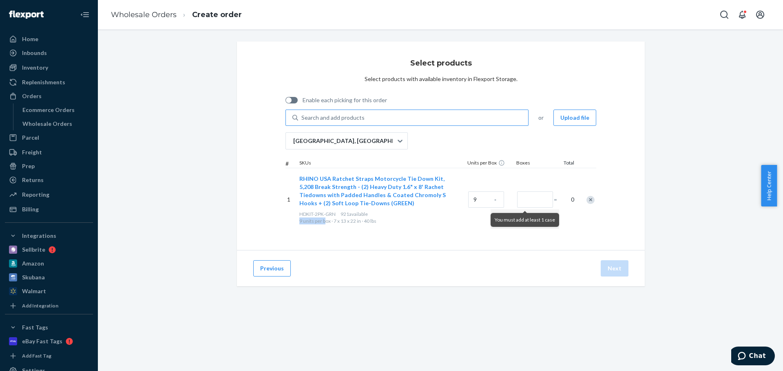
drag, startPoint x: 296, startPoint y: 223, endPoint x: 325, endPoint y: 226, distance: 29.1
click at [324, 221] on div "9 units per box · 7 x 13 x 22 in · 40 lbs" at bounding box center [381, 221] width 165 height 7
click at [333, 280] on div "Previous Next" at bounding box center [441, 268] width 408 height 36
click at [271, 270] on button "Previous" at bounding box center [272, 268] width 38 height 16
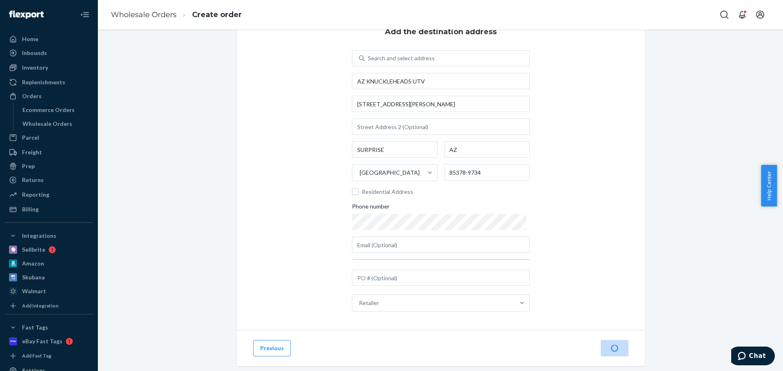
scroll to position [46, 0]
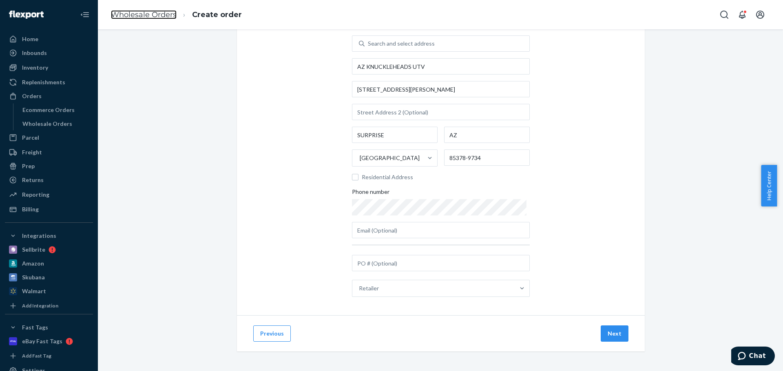
drag, startPoint x: 165, startPoint y: 12, endPoint x: 173, endPoint y: 31, distance: 20.8
click at [165, 12] on link "Wholesale Orders" at bounding box center [144, 14] width 66 height 9
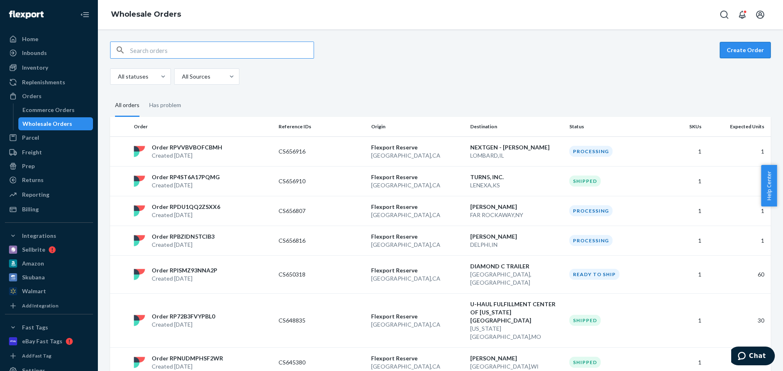
click at [750, 53] on button "Create Order" at bounding box center [744, 50] width 51 height 16
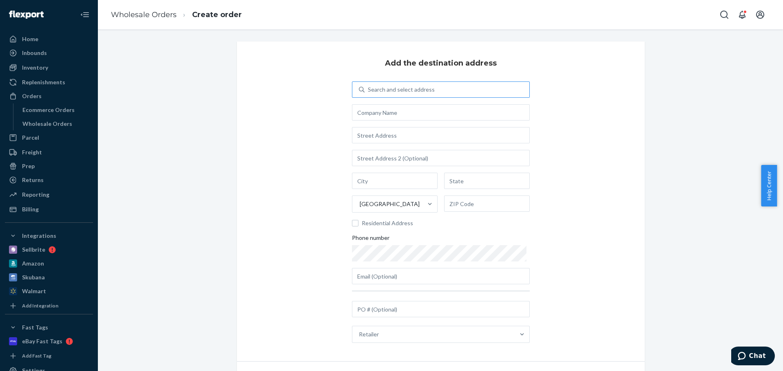
click at [381, 92] on div "Search and select address" at bounding box center [401, 90] width 67 height 8
click at [368, 92] on input "Search and select address" at bounding box center [368, 90] width 1 height 8
type input "as"
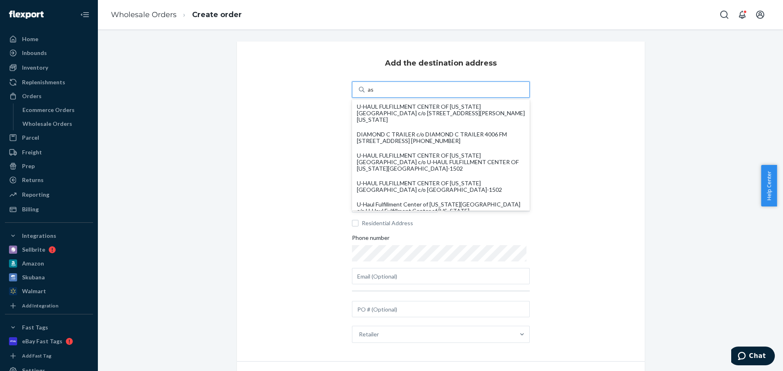
click at [394, 110] on div "U-HAUL FULFILLMENT CENTER OF [US_STATE][GEOGRAPHIC_DATA] c/o [STREET_ADDRESS][P…" at bounding box center [441, 114] width 168 height 20
click at [374, 94] on input "as" at bounding box center [371, 90] width 6 height 8
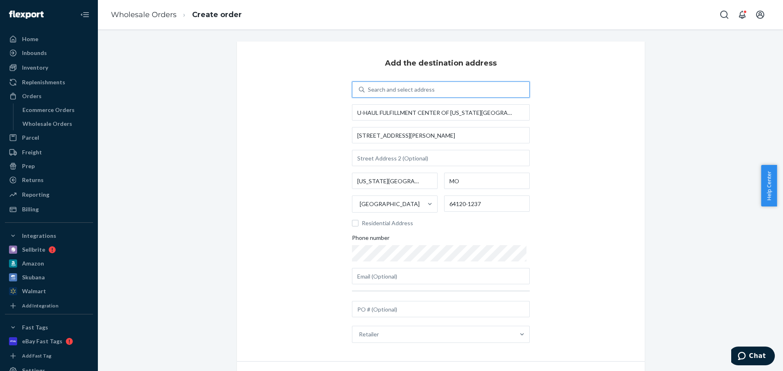
scroll to position [46, 0]
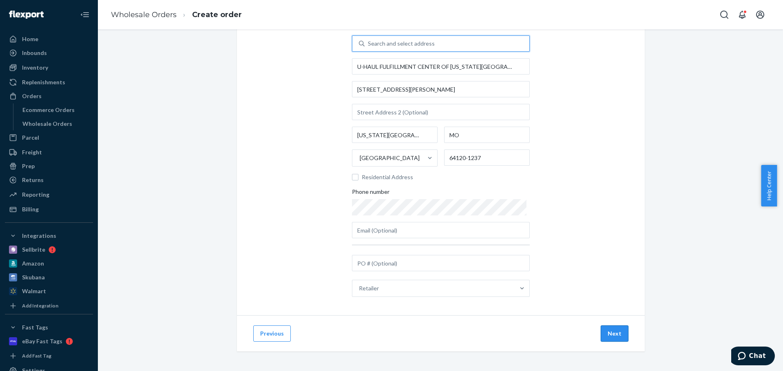
click at [616, 336] on button "Next" at bounding box center [614, 334] width 28 height 16
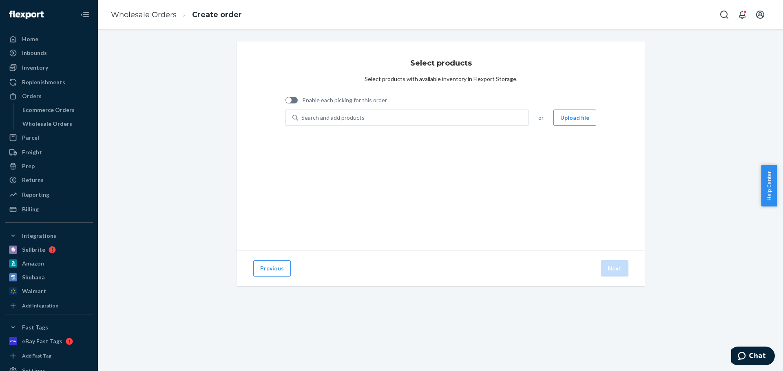
scroll to position [0, 0]
click at [371, 188] on div "Select products Select products with available inventory in Flexport Storage. E…" at bounding box center [441, 146] width 408 height 209
click at [375, 118] on div "Search and add products" at bounding box center [413, 117] width 230 height 15
click at [302, 118] on input "Search and add products" at bounding box center [301, 118] width 1 height 8
click at [577, 119] on button "Upload file" at bounding box center [574, 118] width 43 height 16
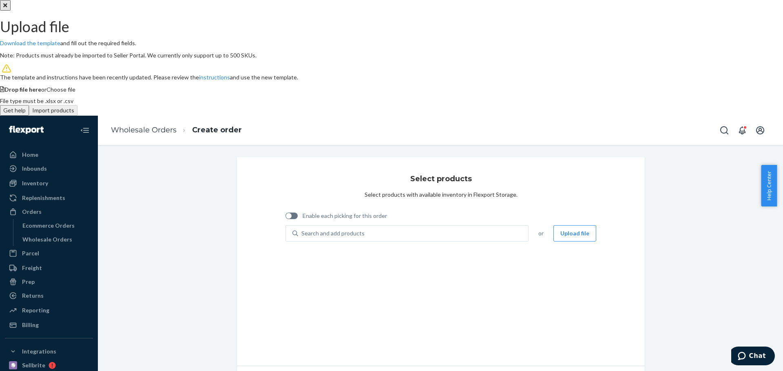
click at [75, 93] on span "Choose file" at bounding box center [60, 89] width 29 height 7
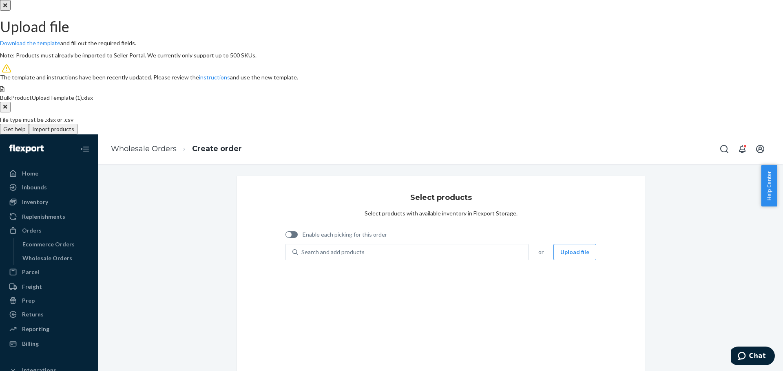
click at [77, 135] on button "Import products" at bounding box center [53, 129] width 49 height 11
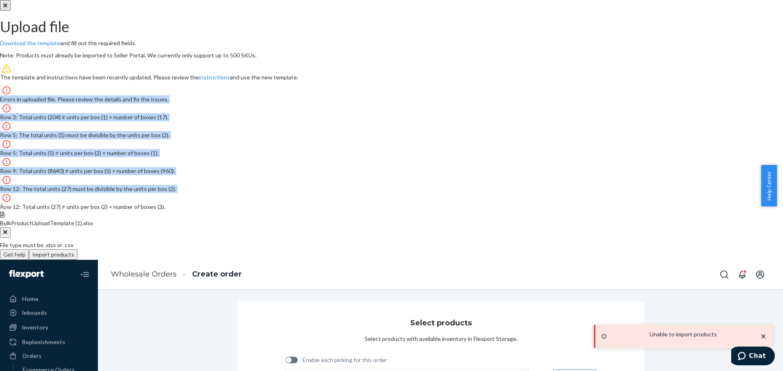
drag, startPoint x: 354, startPoint y: 250, endPoint x: 331, endPoint y: 129, distance: 122.9
click at [331, 129] on div "Errors in uploaded file. Please review the details and fix the issues. Row 3: T…" at bounding box center [391, 149] width 783 height 126
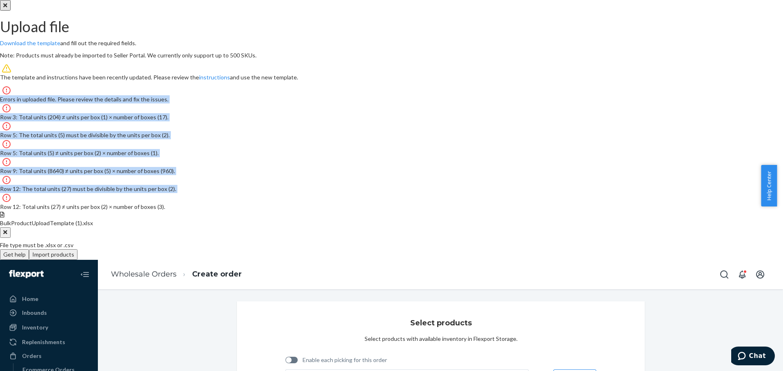
click at [11, 238] on button "Clear" at bounding box center [5, 232] width 11 height 11
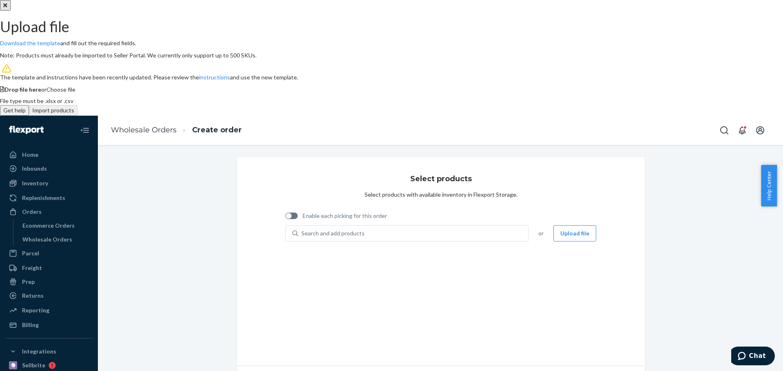
click at [75, 93] on span "Choose file" at bounding box center [60, 89] width 29 height 7
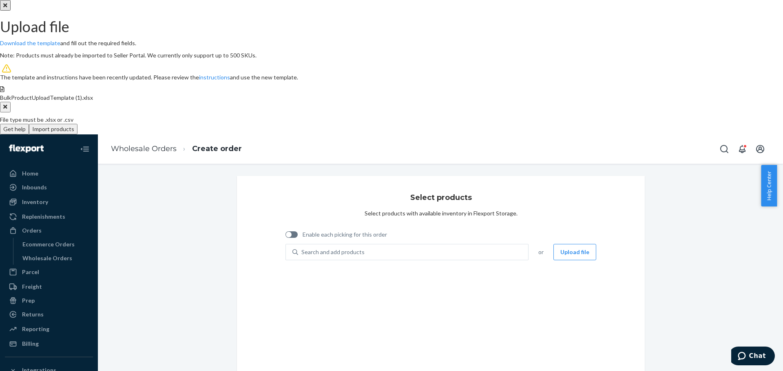
click at [77, 135] on button "Import products" at bounding box center [53, 129] width 49 height 11
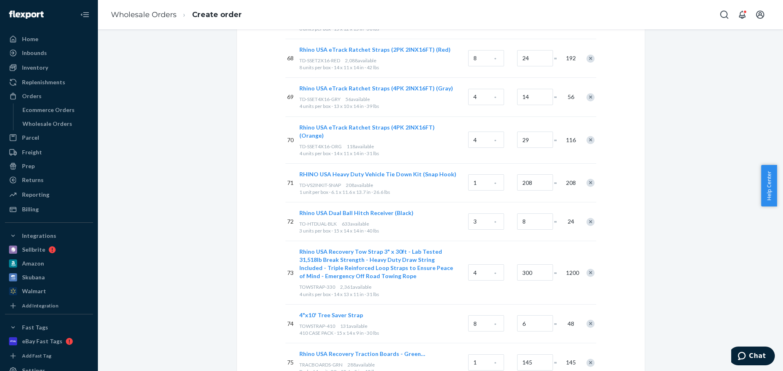
scroll to position [3276, 0]
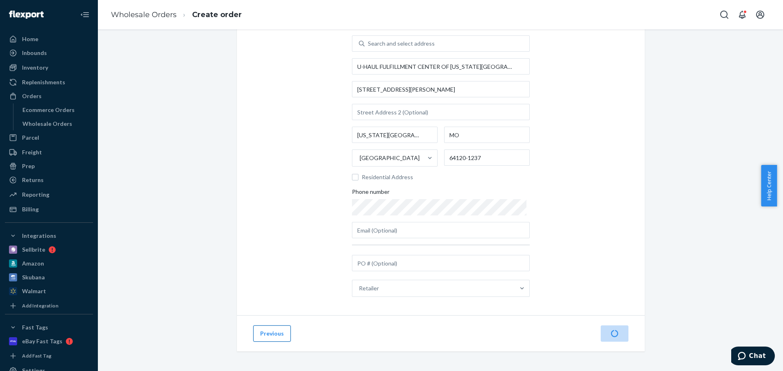
scroll to position [46, 0]
click at [274, 335] on button "Previous" at bounding box center [272, 334] width 38 height 16
